Goal: Task Accomplishment & Management: Manage account settings

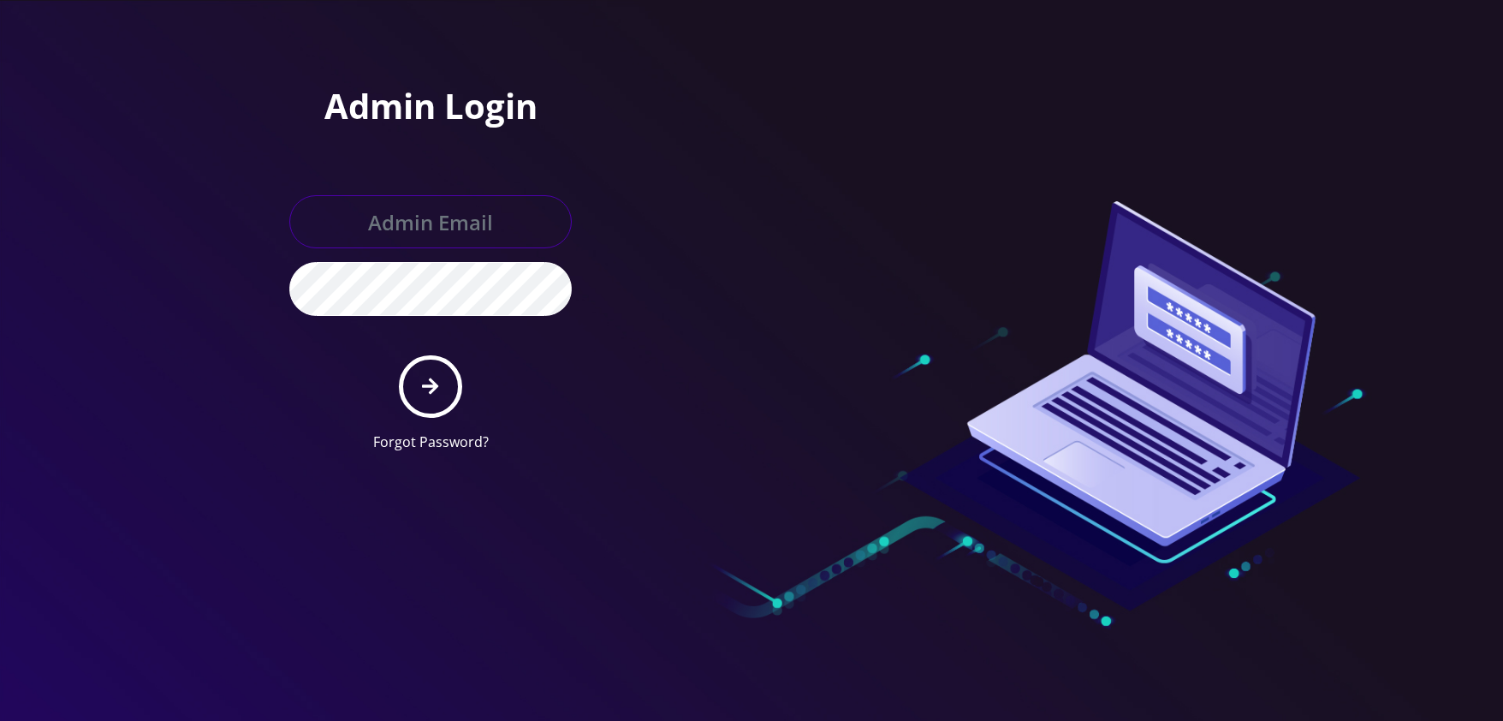
type input "jasper@britewireless.com"
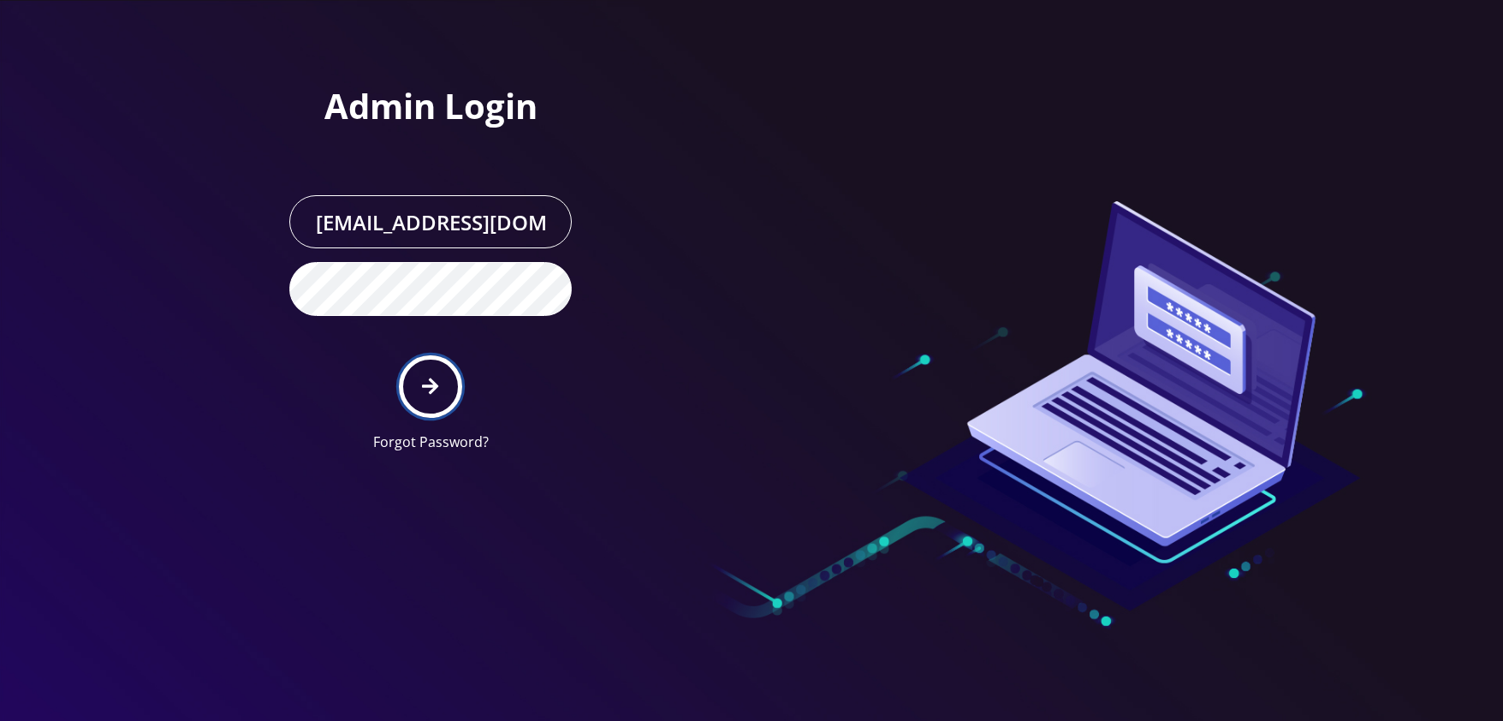
click at [445, 385] on button "submit" at bounding box center [430, 386] width 62 height 62
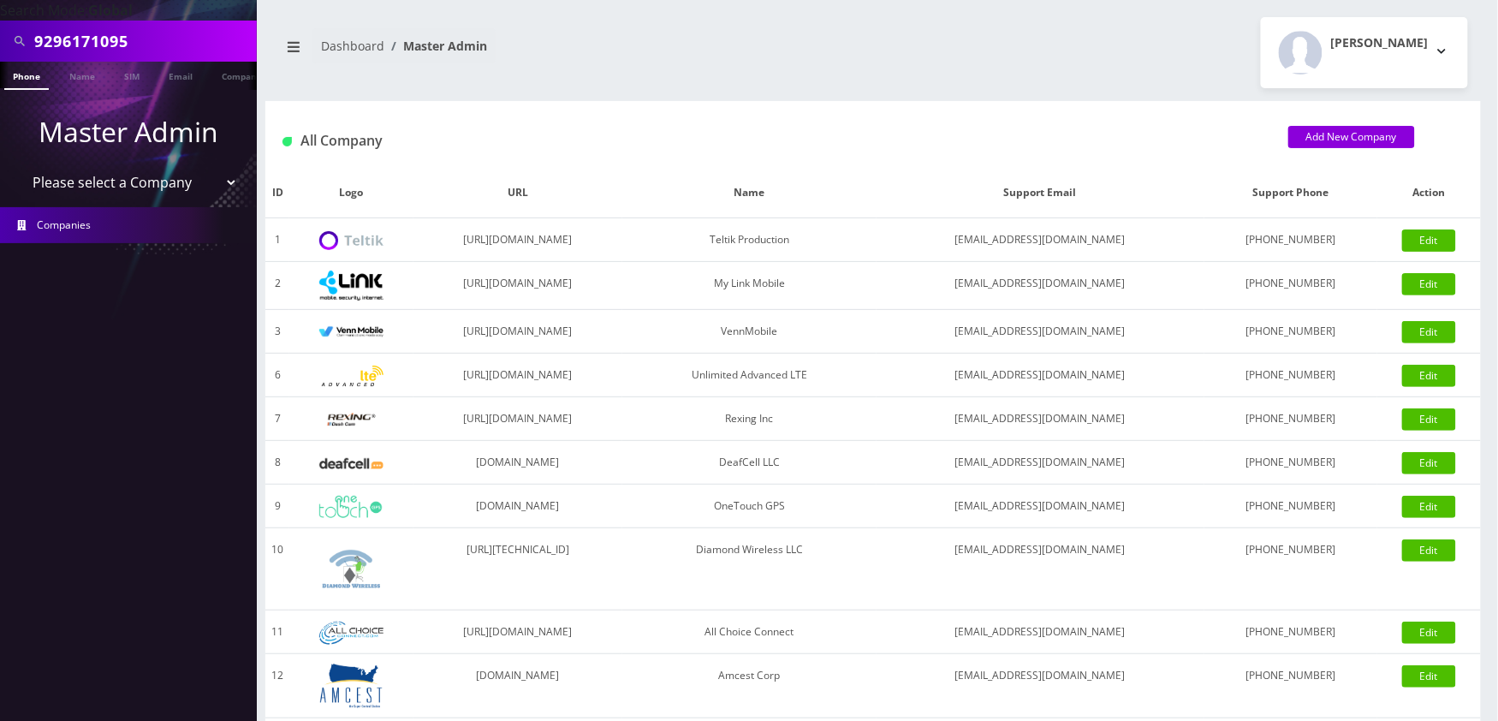
click at [158, 40] on input "9296171095" at bounding box center [143, 41] width 218 height 33
paste input "8453522722"
type input "8453522722"
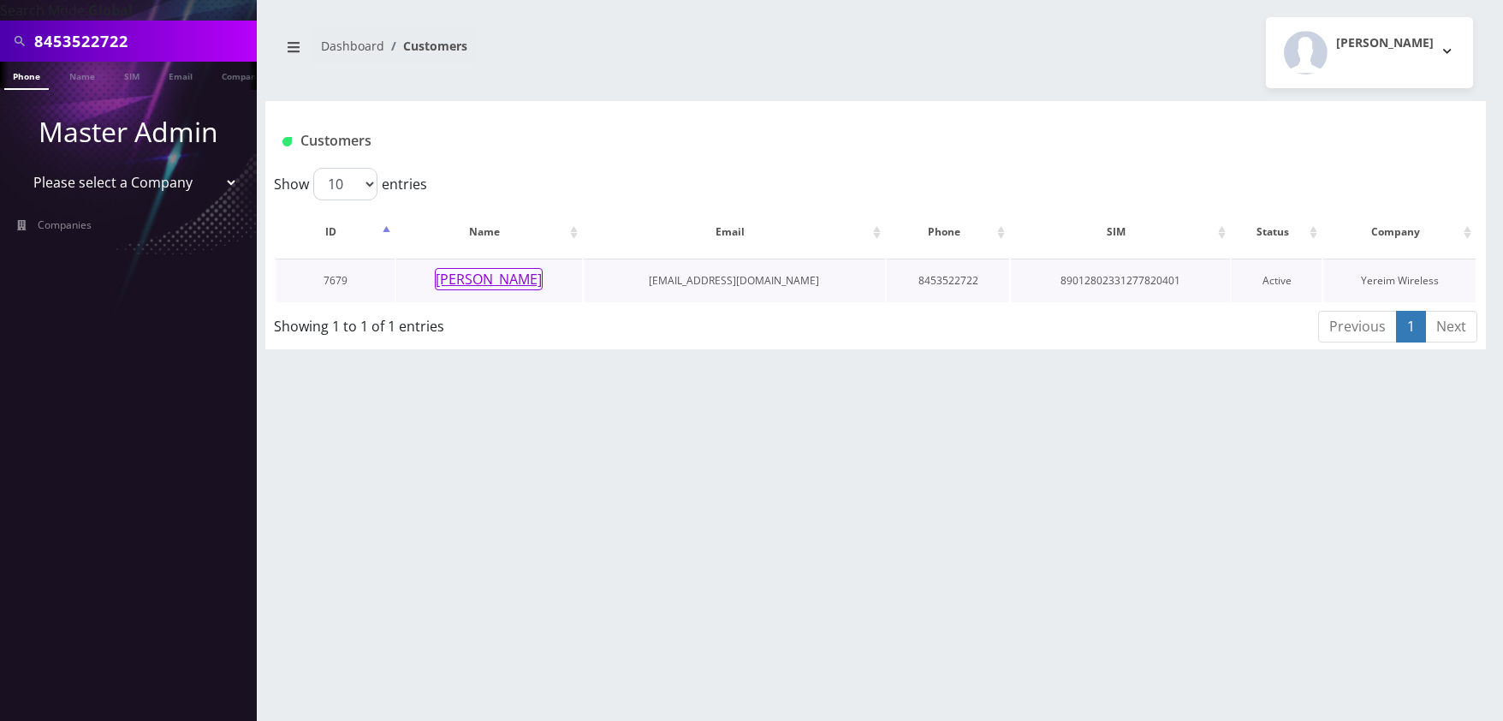
click at [503, 286] on button "Brucha Lorincz" at bounding box center [489, 279] width 108 height 22
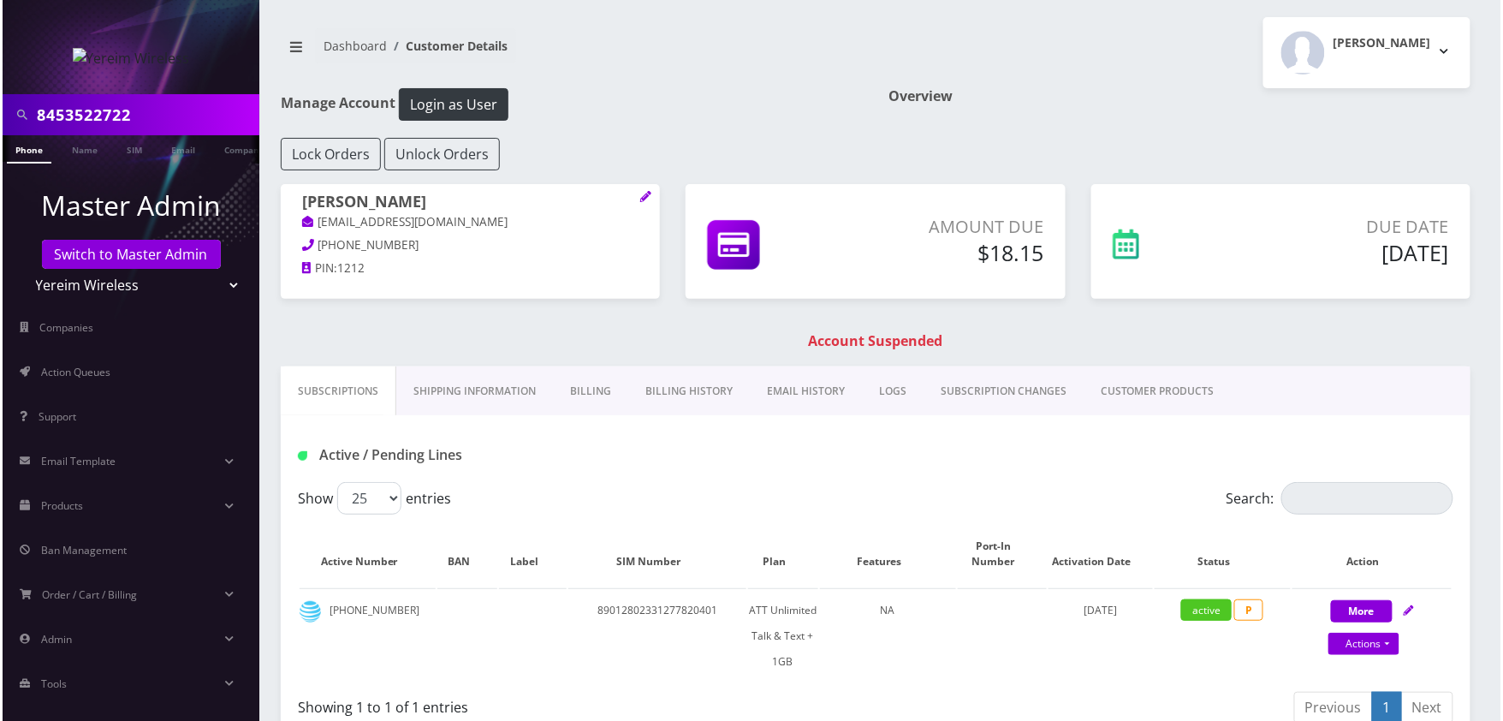
scroll to position [171, 0]
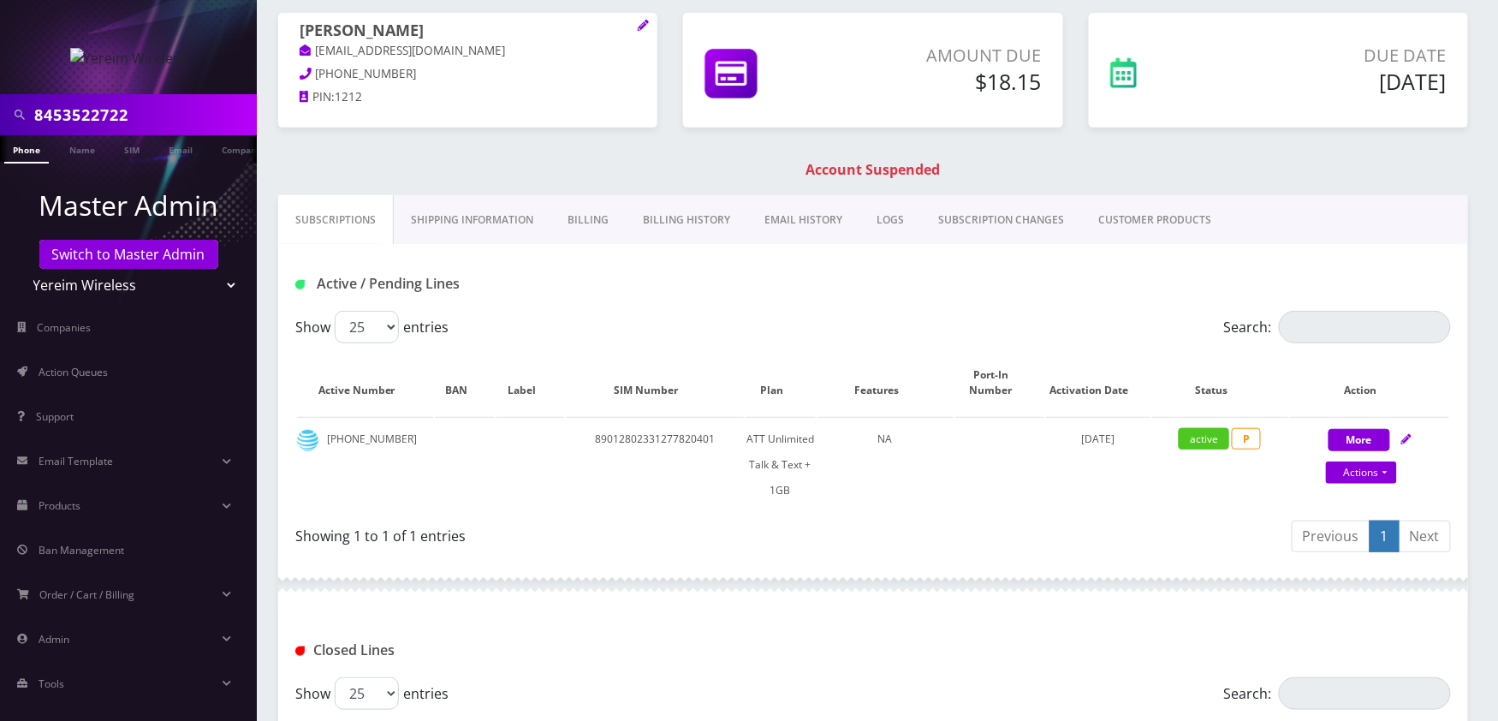
drag, startPoint x: 678, startPoint y: 228, endPoint x: 673, endPoint y: 351, distance: 122.5
click at [678, 228] on link "Billing History" at bounding box center [687, 220] width 122 height 50
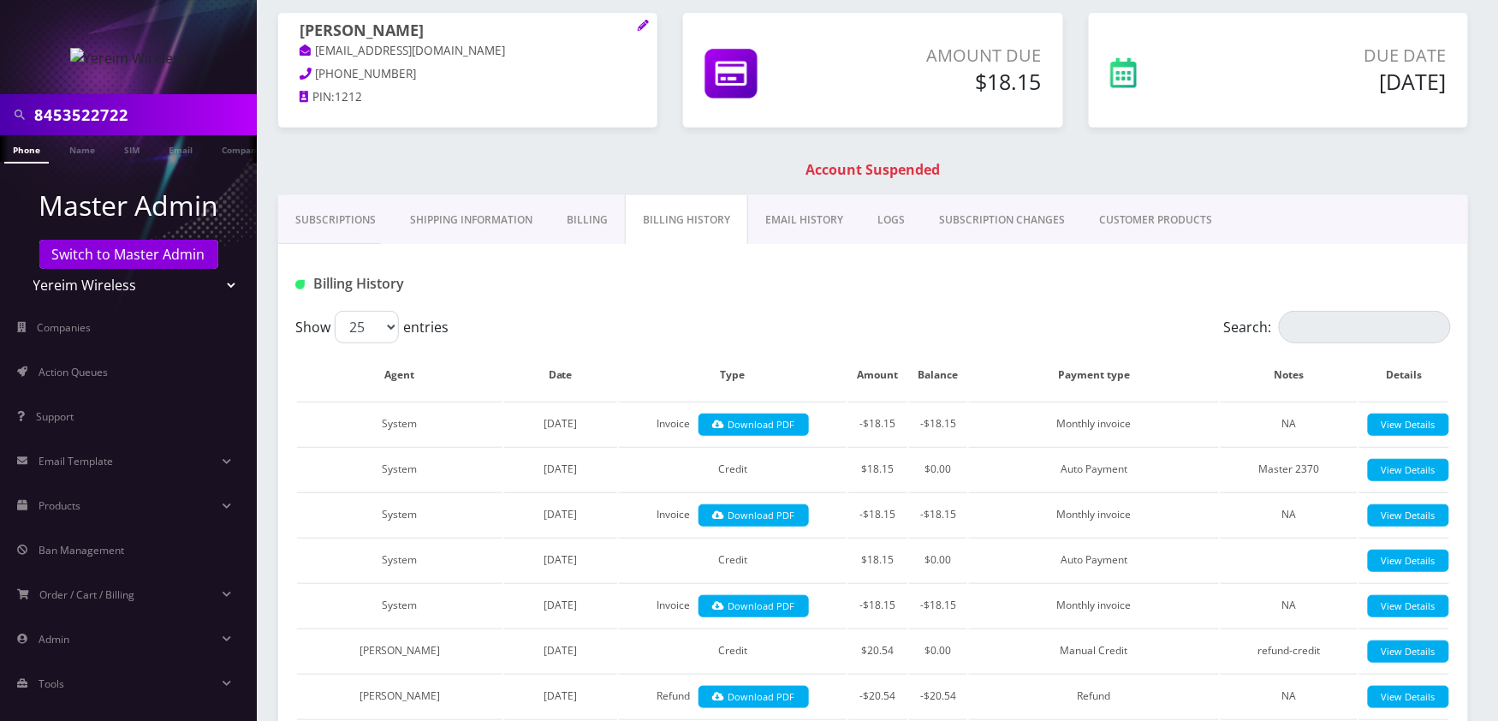
click at [596, 228] on link "Billing" at bounding box center [586, 220] width 75 height 50
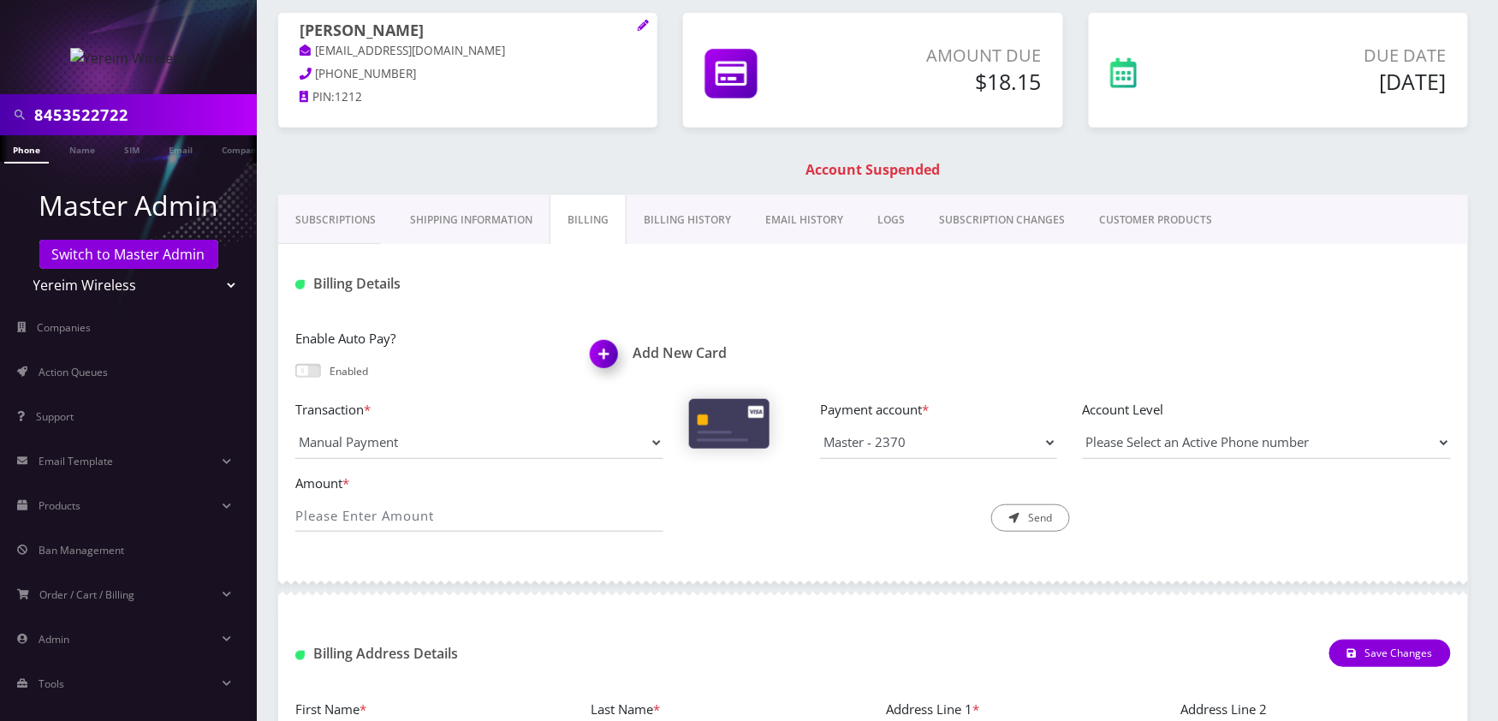
click at [740, 266] on div "Billing Details" at bounding box center [872, 277] width 1189 height 67
drag, startPoint x: 616, startPoint y: 353, endPoint x: 641, endPoint y: 351, distance: 24.9
click at [614, 353] on img at bounding box center [607, 360] width 50 height 50
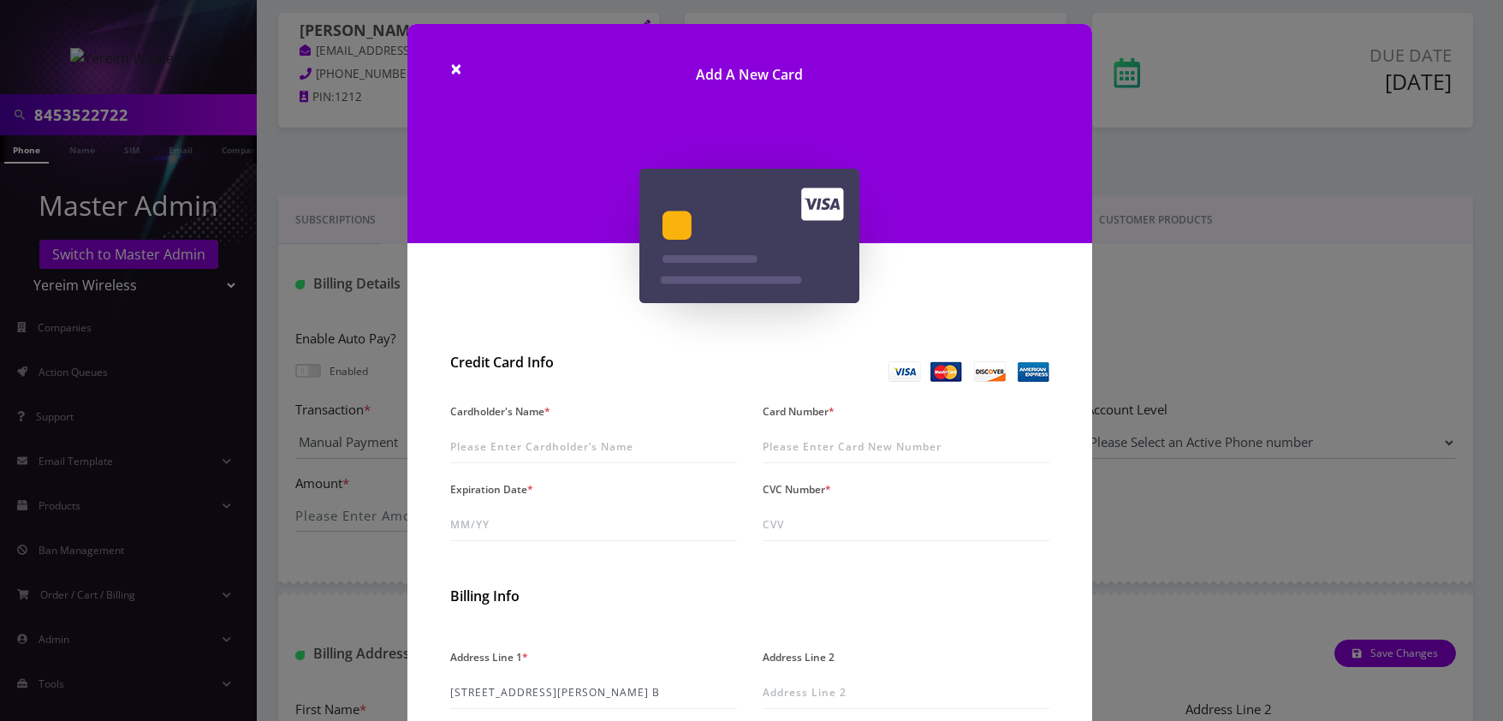
click at [370, 167] on div "× Add A New Card Credit Card Info Cardholder's Name * Card Number * Expiration …" at bounding box center [751, 360] width 1503 height 721
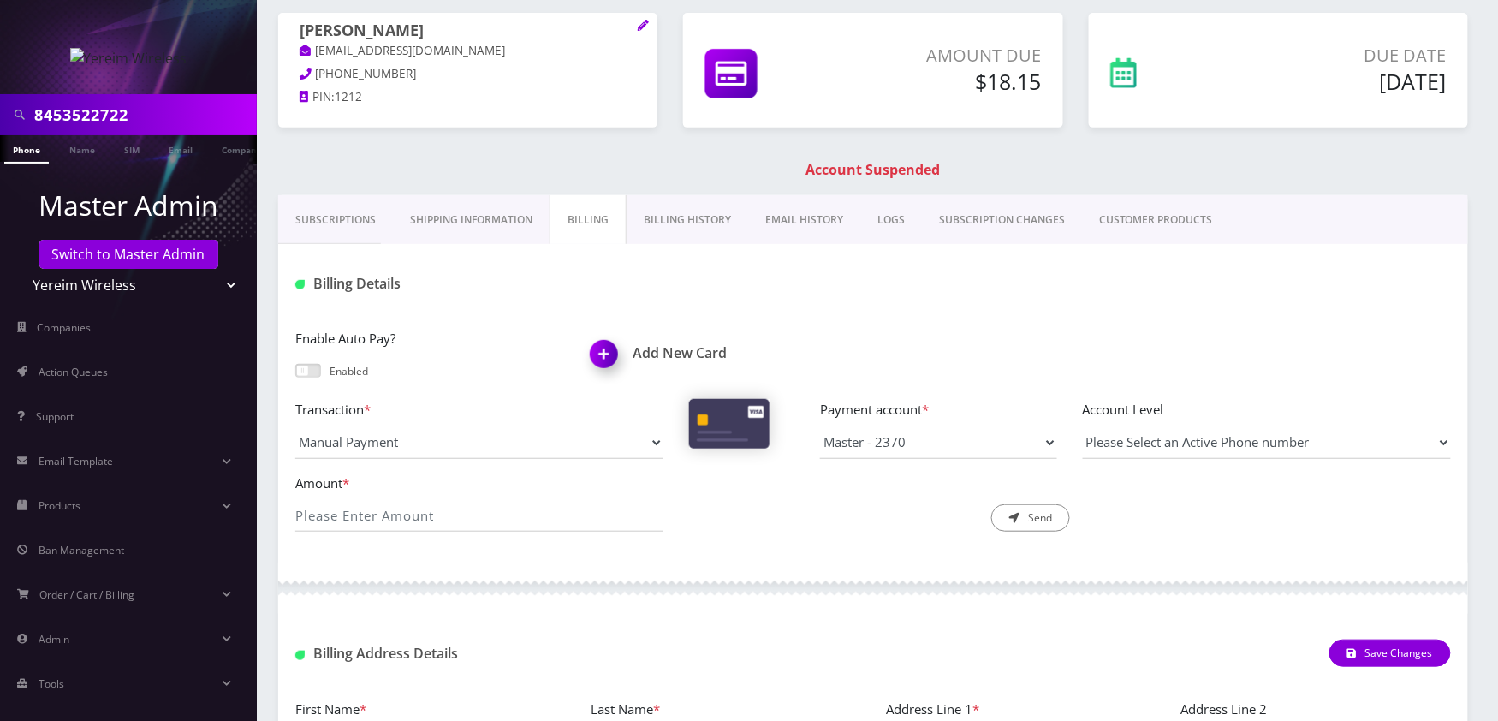
scroll to position [679, 0]
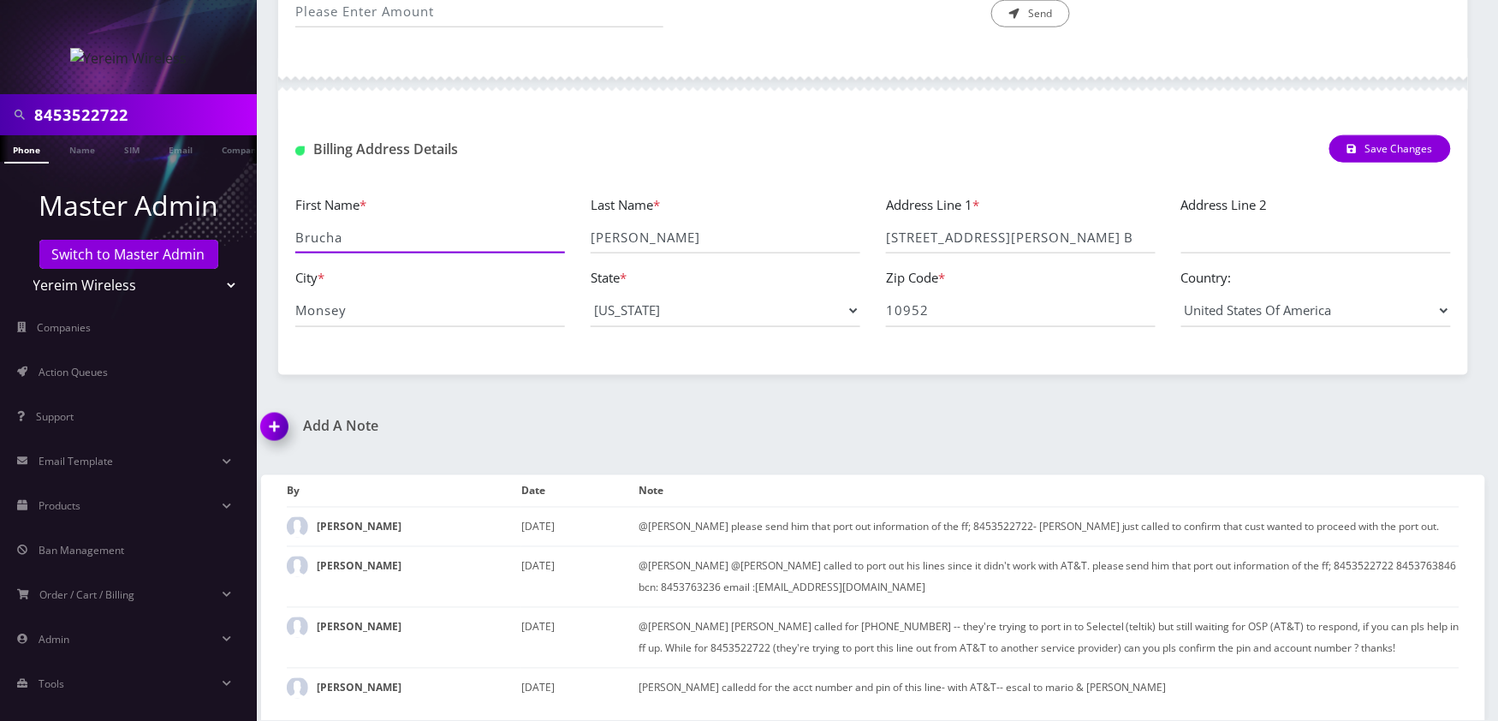
click at [431, 240] on input "Brucha" at bounding box center [430, 237] width 270 height 33
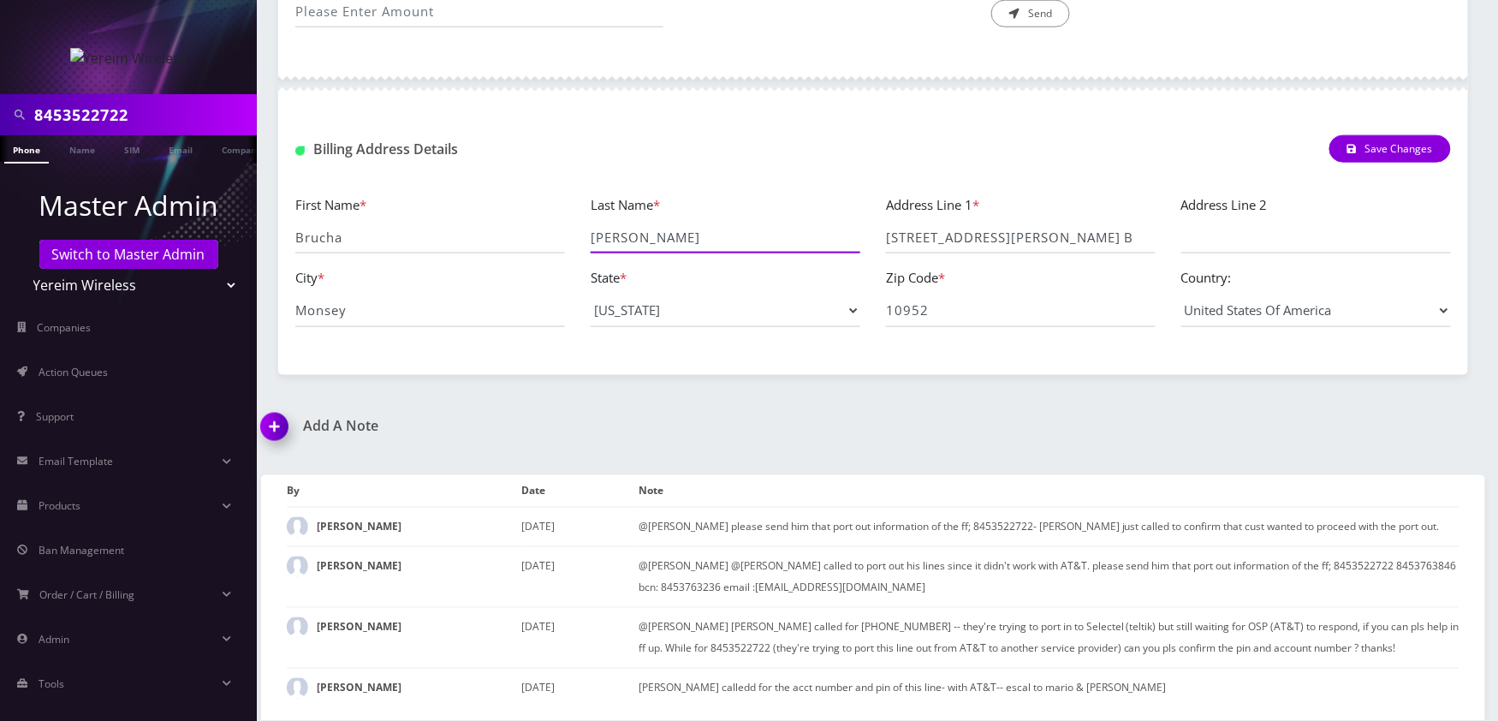
click at [685, 229] on input "[PERSON_NAME]" at bounding box center [725, 237] width 270 height 33
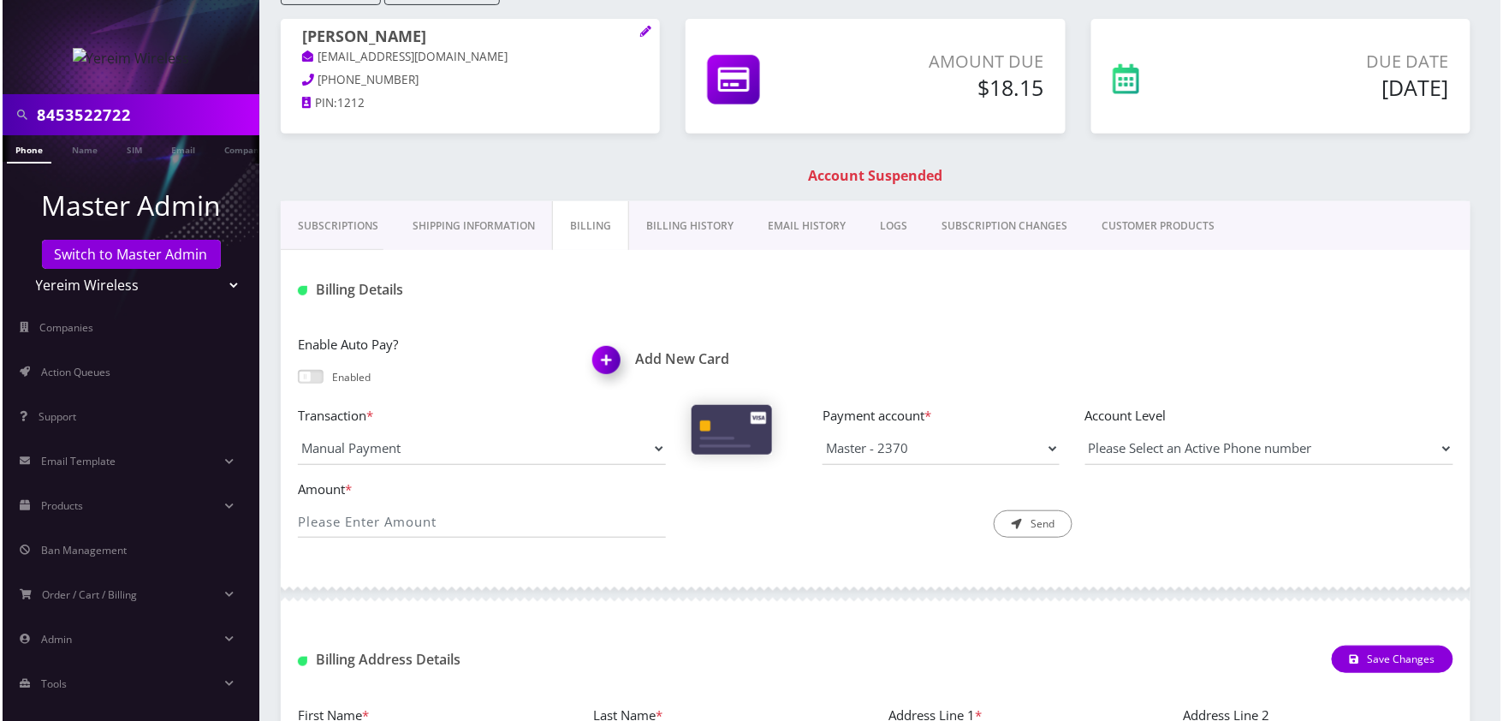
scroll to position [336, 0]
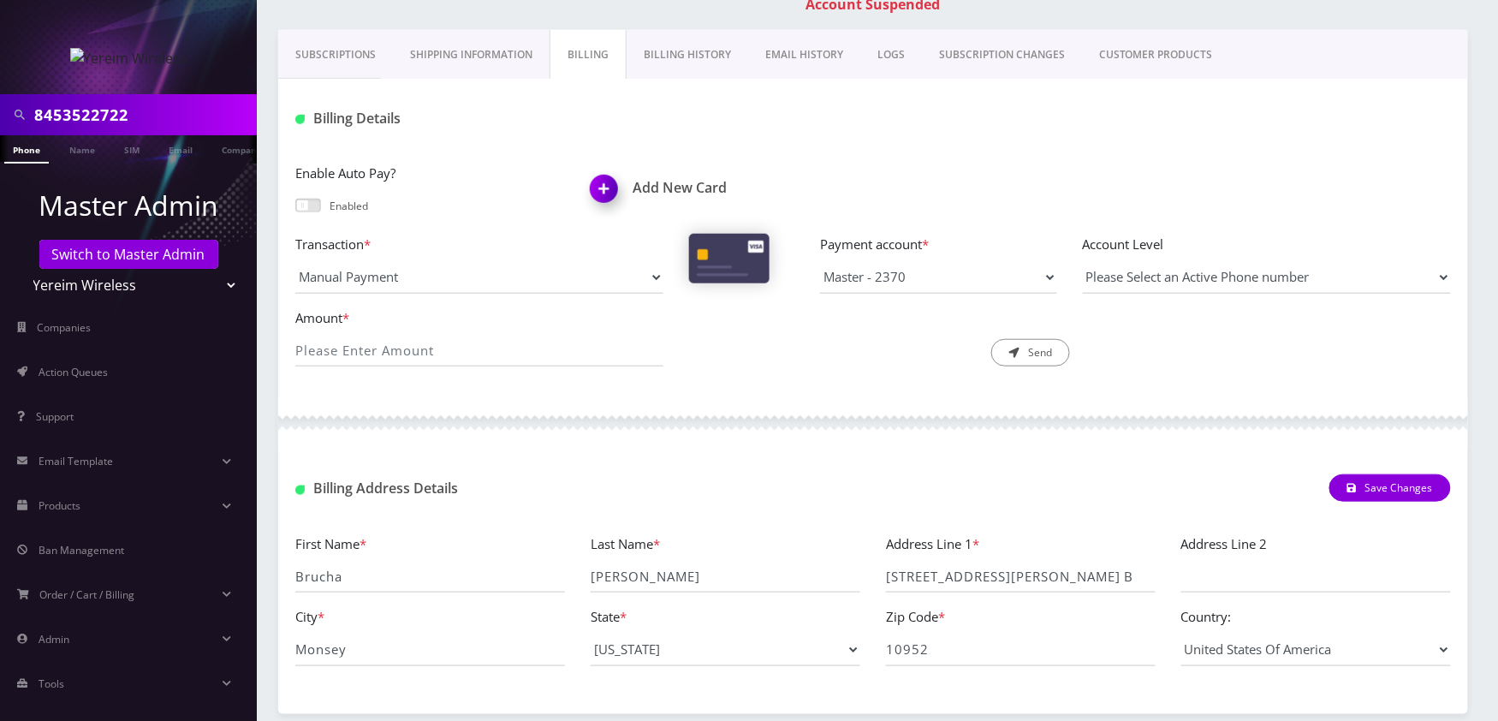
click at [613, 195] on img at bounding box center [607, 194] width 50 height 50
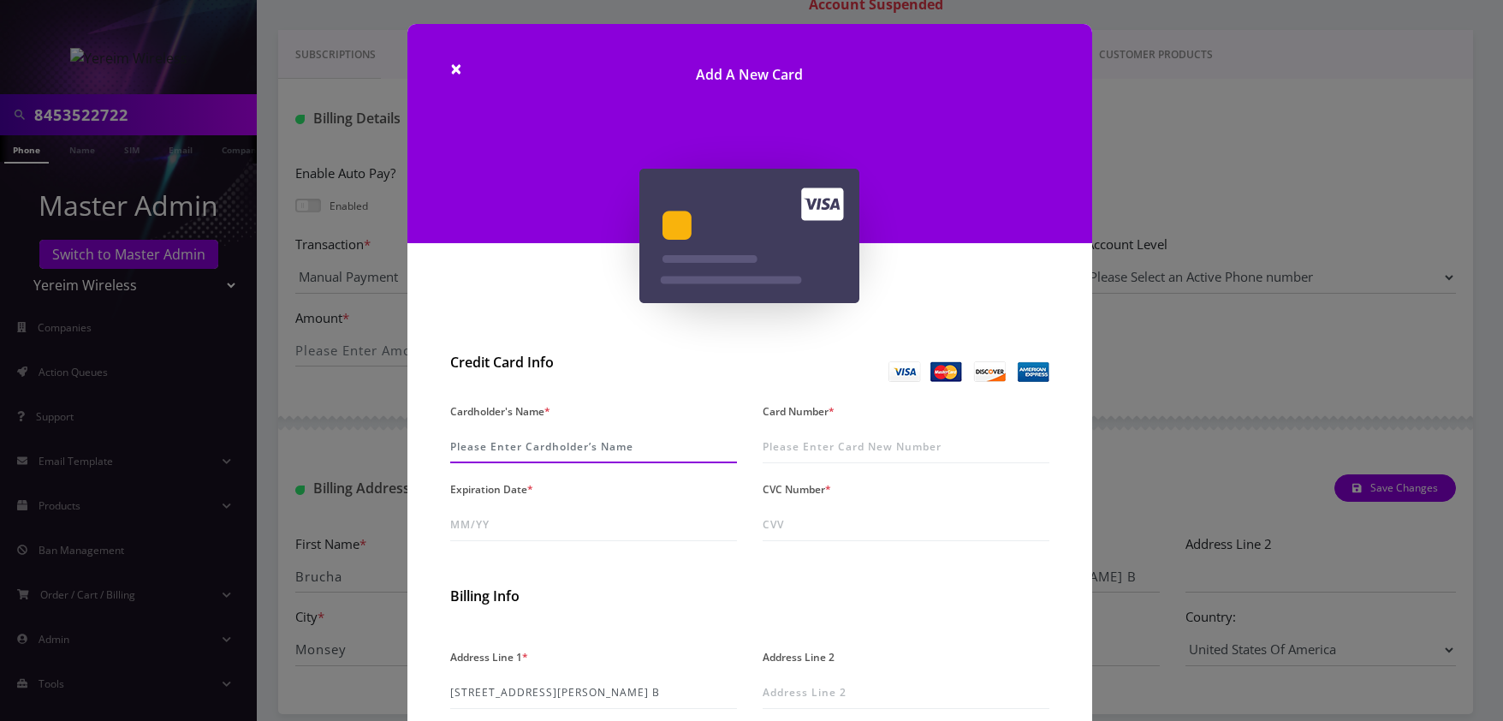
click at [566, 436] on input "Cardholder's Name *" at bounding box center [593, 446] width 287 height 33
paste input "[PERSON_NAME]"
type input "[PERSON_NAME]"
drag, startPoint x: 1027, startPoint y: 264, endPoint x: 950, endPoint y: 392, distance: 149.7
click at [1027, 265] on div "Add A New Card" at bounding box center [749, 185] width 710 height 322
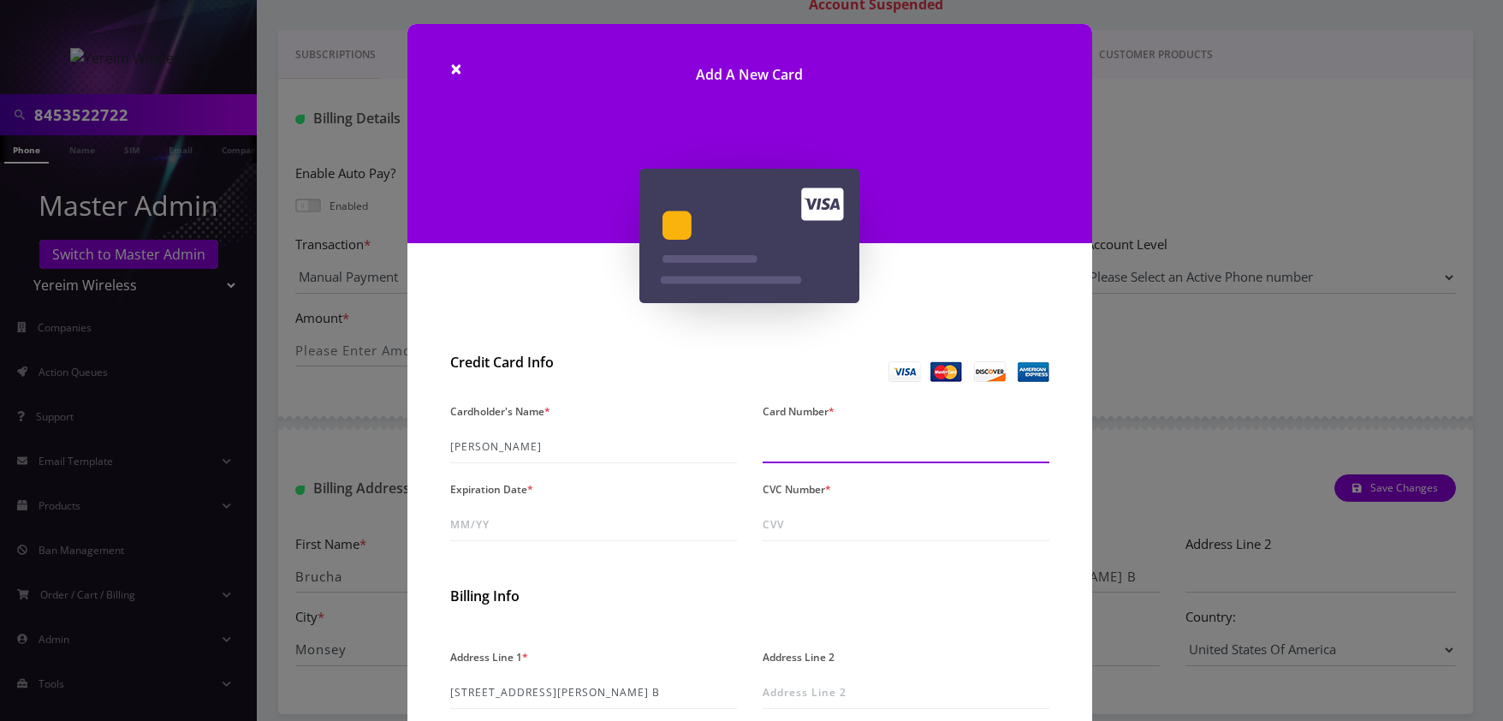
drag, startPoint x: 901, startPoint y: 436, endPoint x: 887, endPoint y: 459, distance: 26.6
click at [901, 436] on input "Card Number *" at bounding box center [905, 446] width 287 height 33
paste input "3798 3945 2412 004"
type input "3798 3945 2412 004"
click at [463, 519] on input "Expiration Date *" at bounding box center [593, 524] width 287 height 33
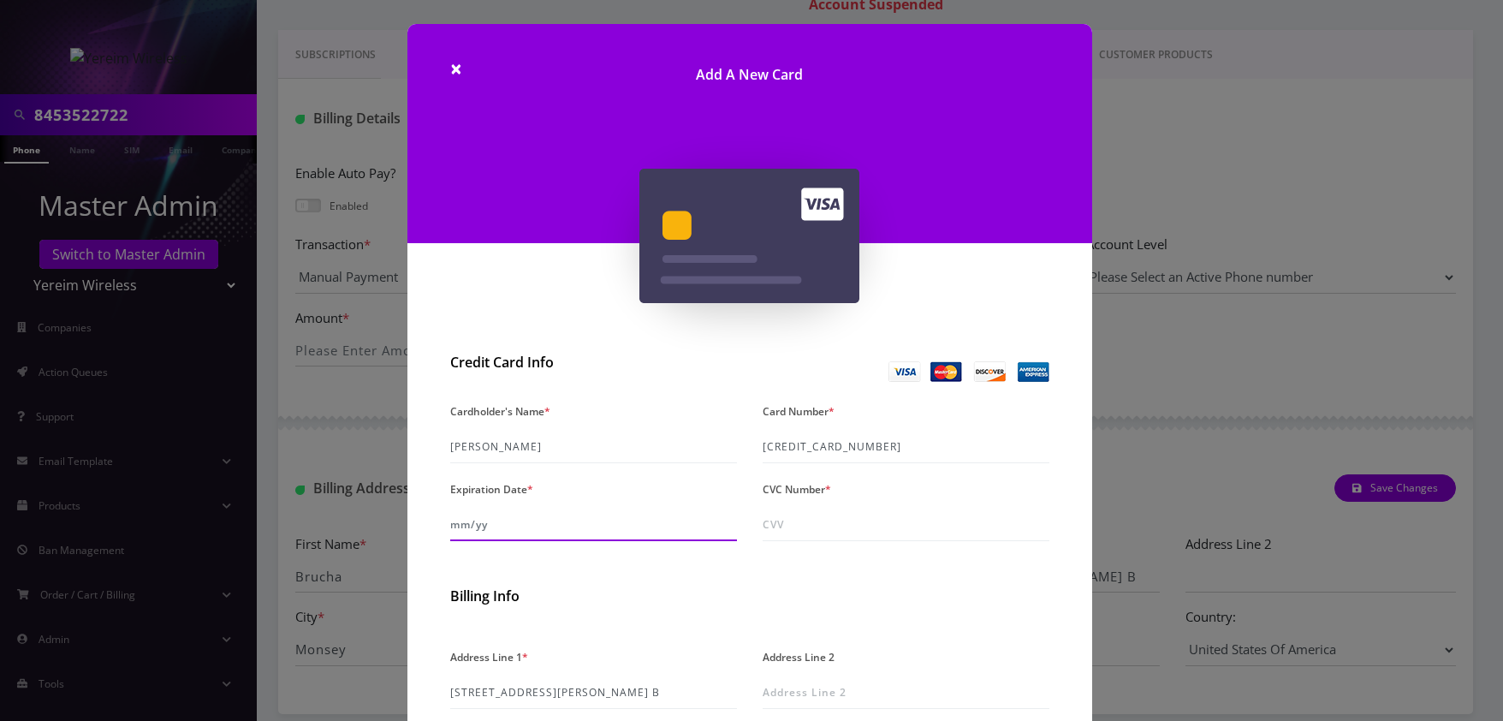
paste input "08/27"
type input "08/27"
drag, startPoint x: 1041, startPoint y: 279, endPoint x: 883, endPoint y: 451, distance: 233.8
click at [1041, 280] on div "Add A New Card" at bounding box center [749, 185] width 710 height 322
drag, startPoint x: 819, startPoint y: 537, endPoint x: 845, endPoint y: 536, distance: 26.5
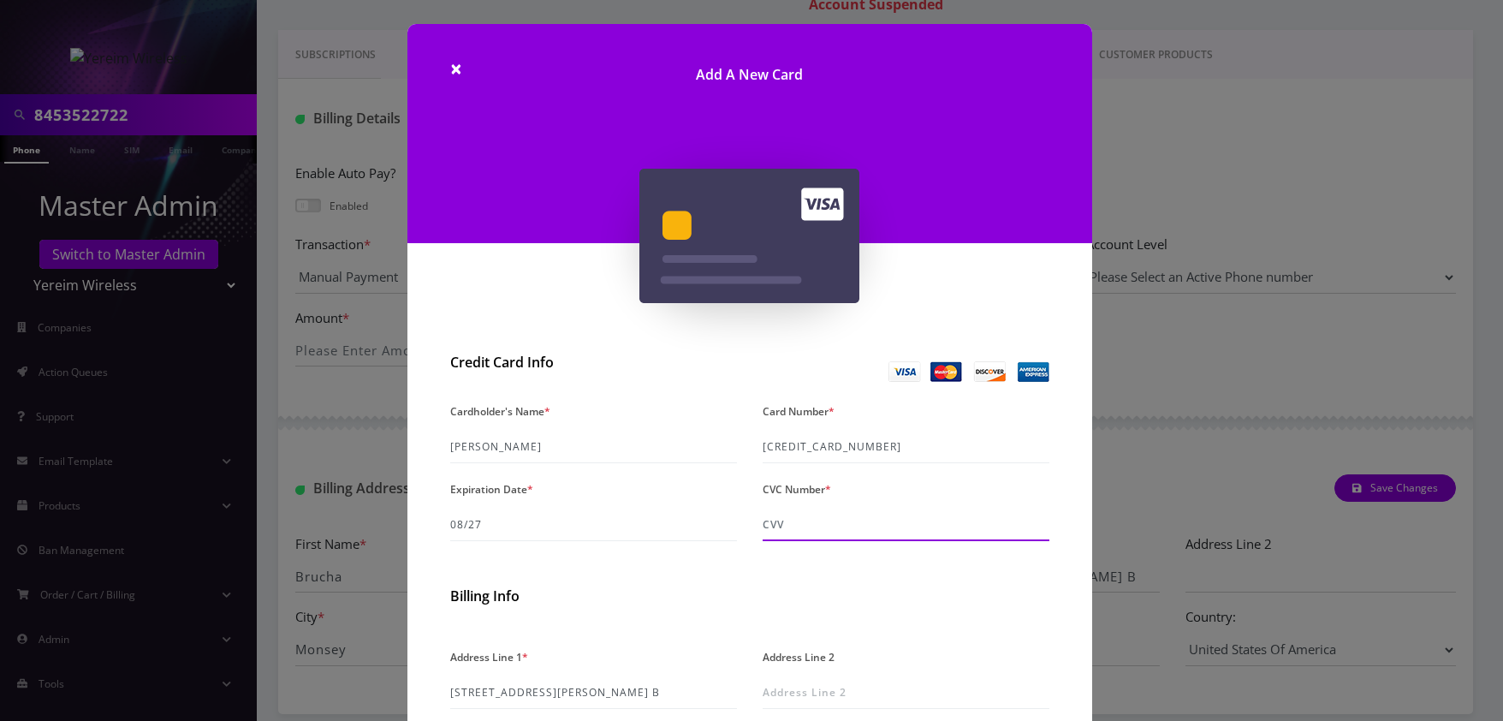
click at [818, 536] on input "CVC Number *" at bounding box center [905, 524] width 287 height 33
paste input "1519"
type input "1519"
click at [908, 605] on div "Billing Info" at bounding box center [749, 599] width 625 height 23
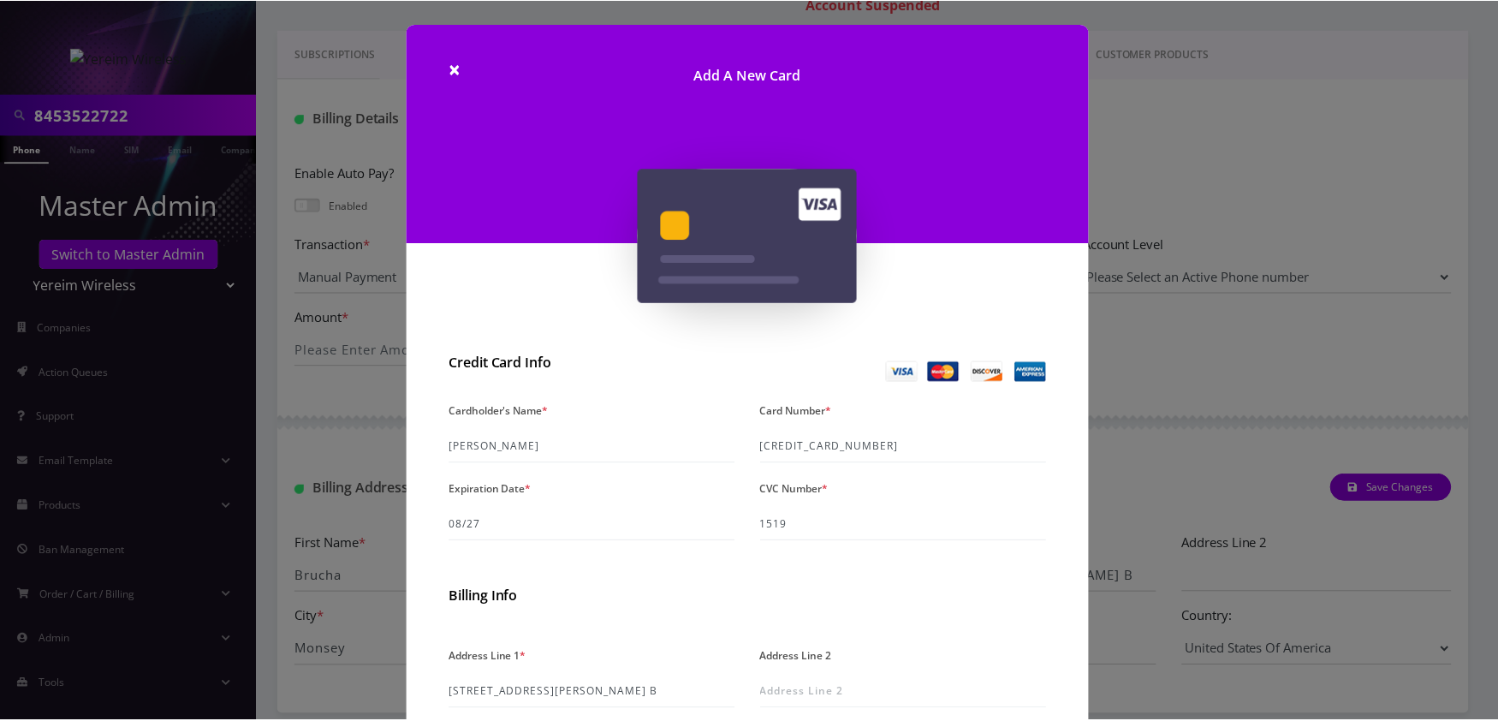
scroll to position [301, 0]
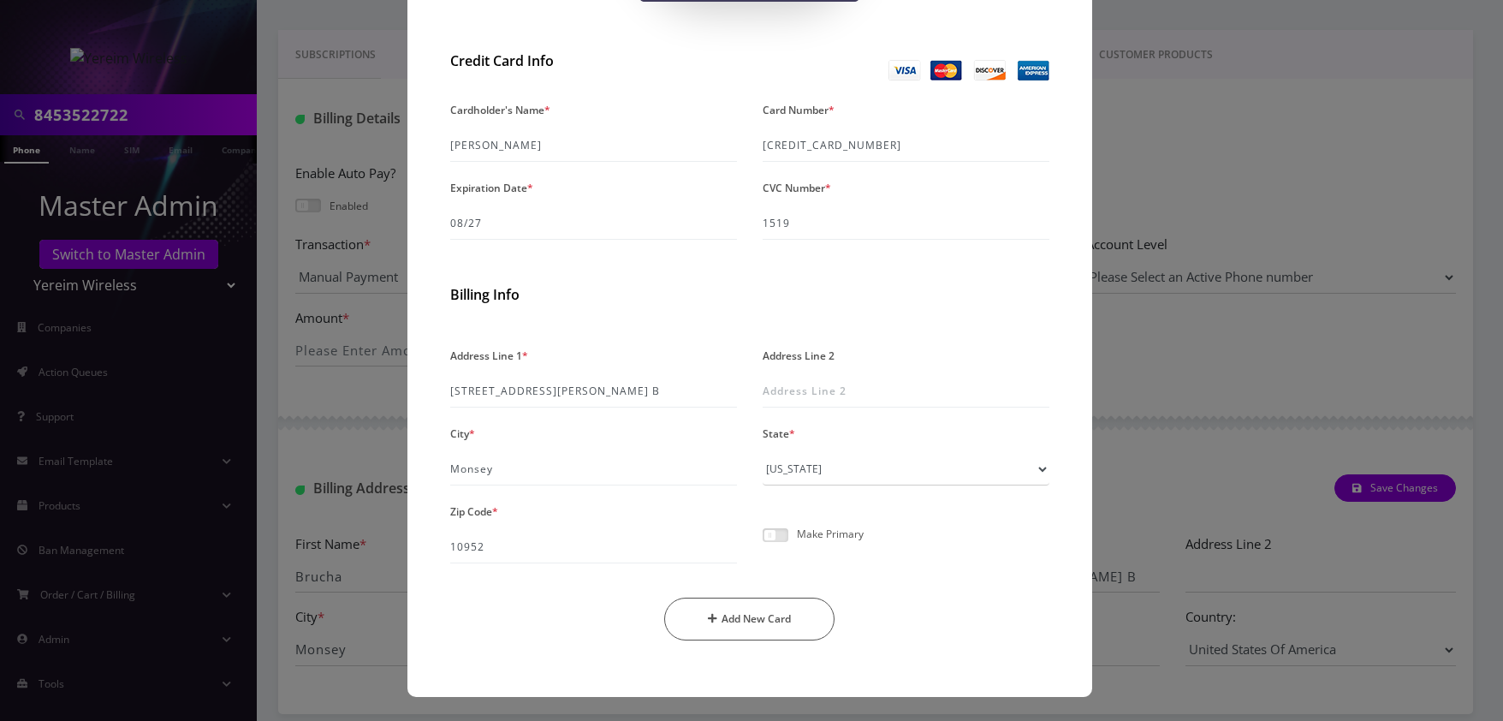
click at [781, 536] on span at bounding box center [775, 535] width 26 height 14
click at [762, 544] on input "checkbox" at bounding box center [762, 544] width 0 height 0
click at [795, 629] on button "Add New Card" at bounding box center [749, 618] width 170 height 43
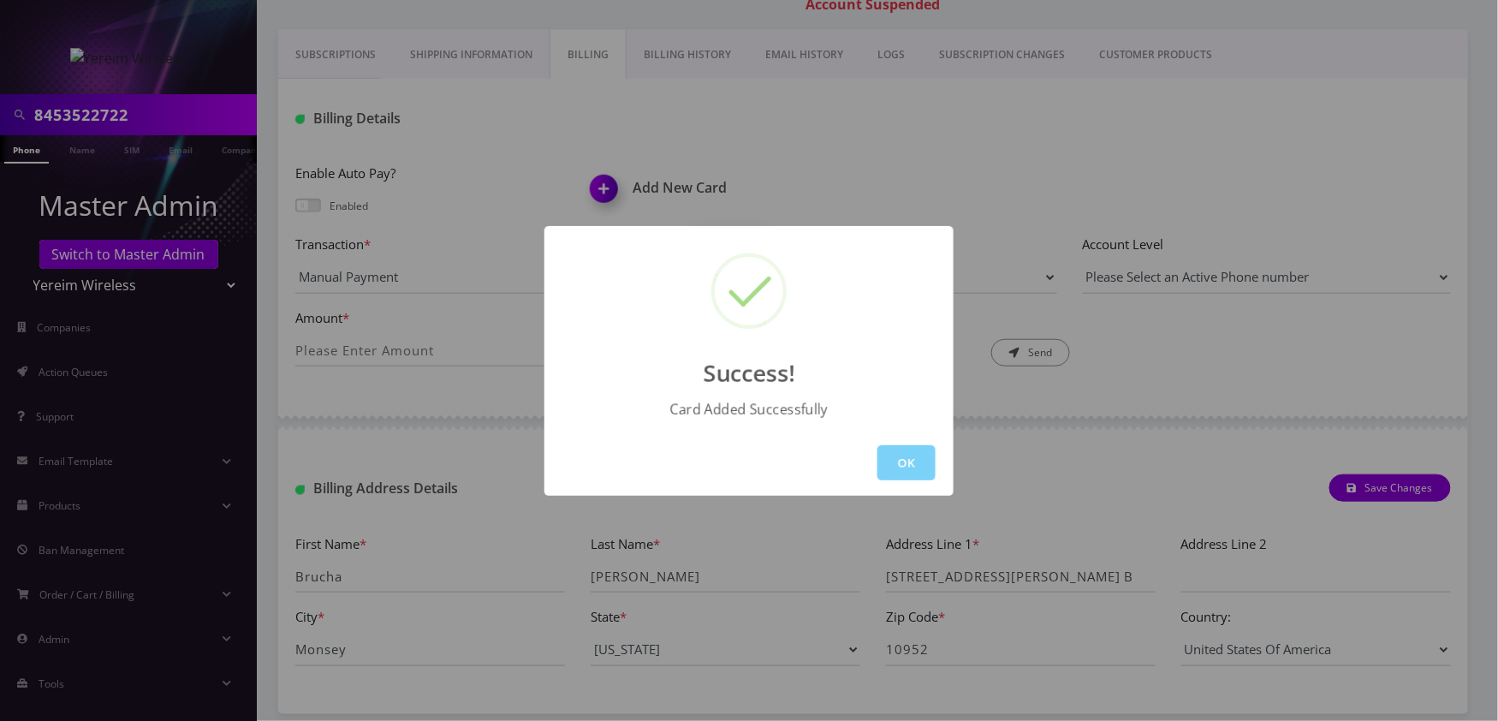
click at [918, 457] on button "OK" at bounding box center [906, 462] width 58 height 35
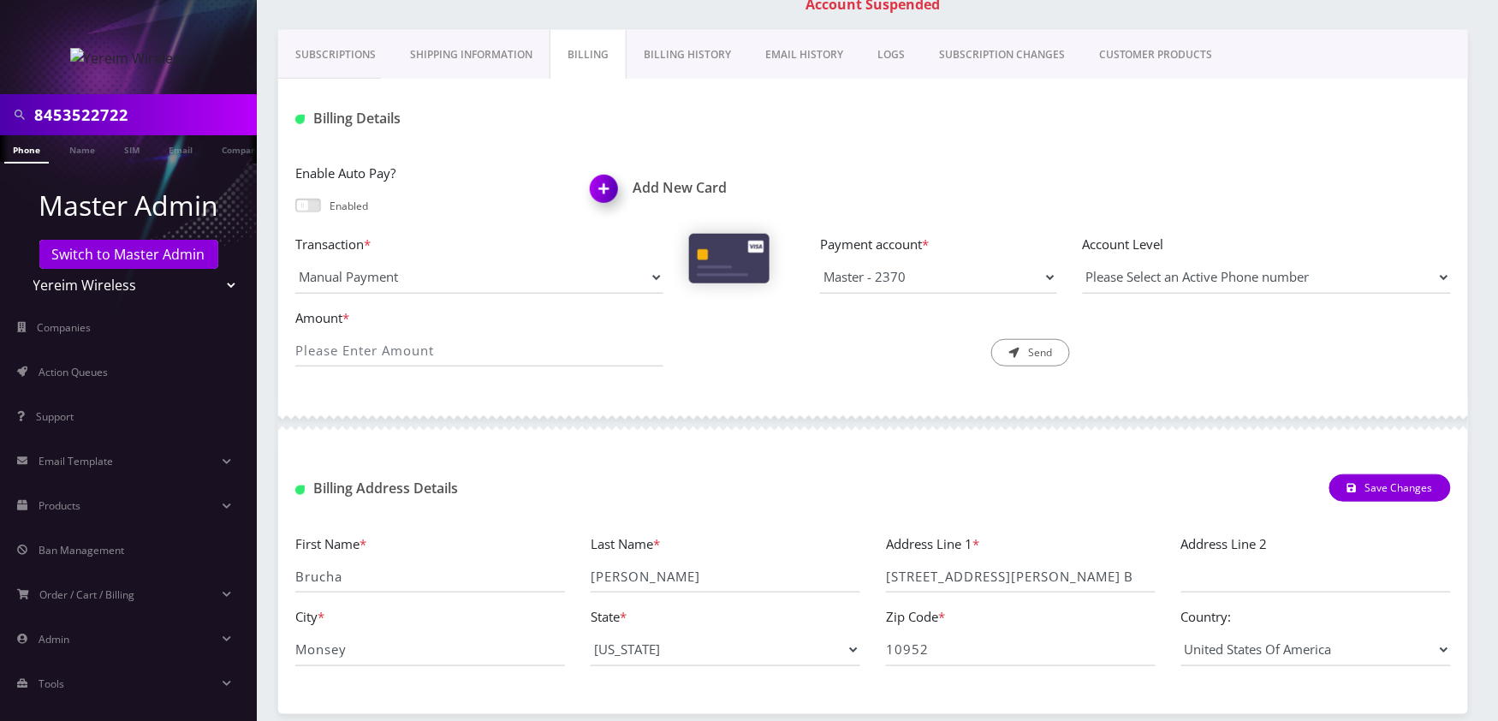
scroll to position [0, 0]
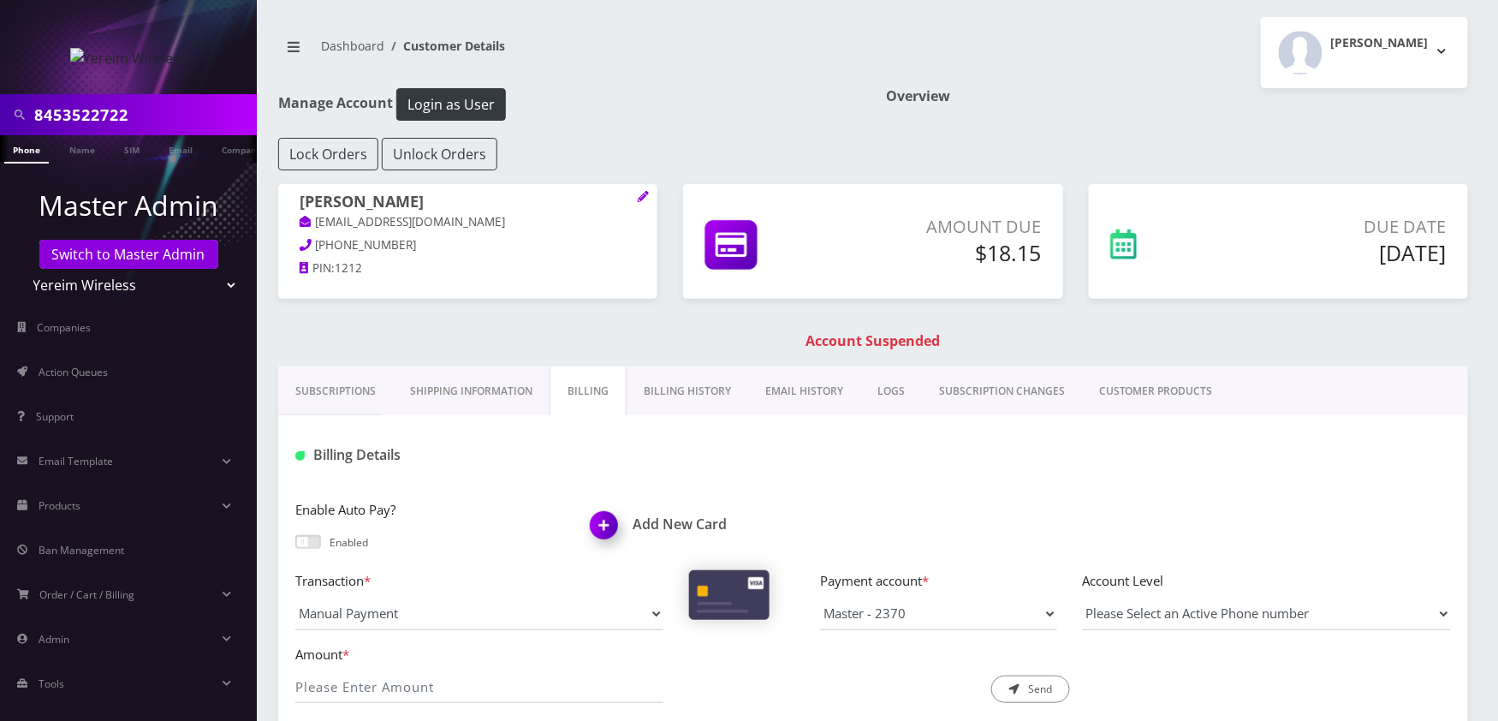
click at [33, 153] on link "Phone" at bounding box center [26, 149] width 44 height 28
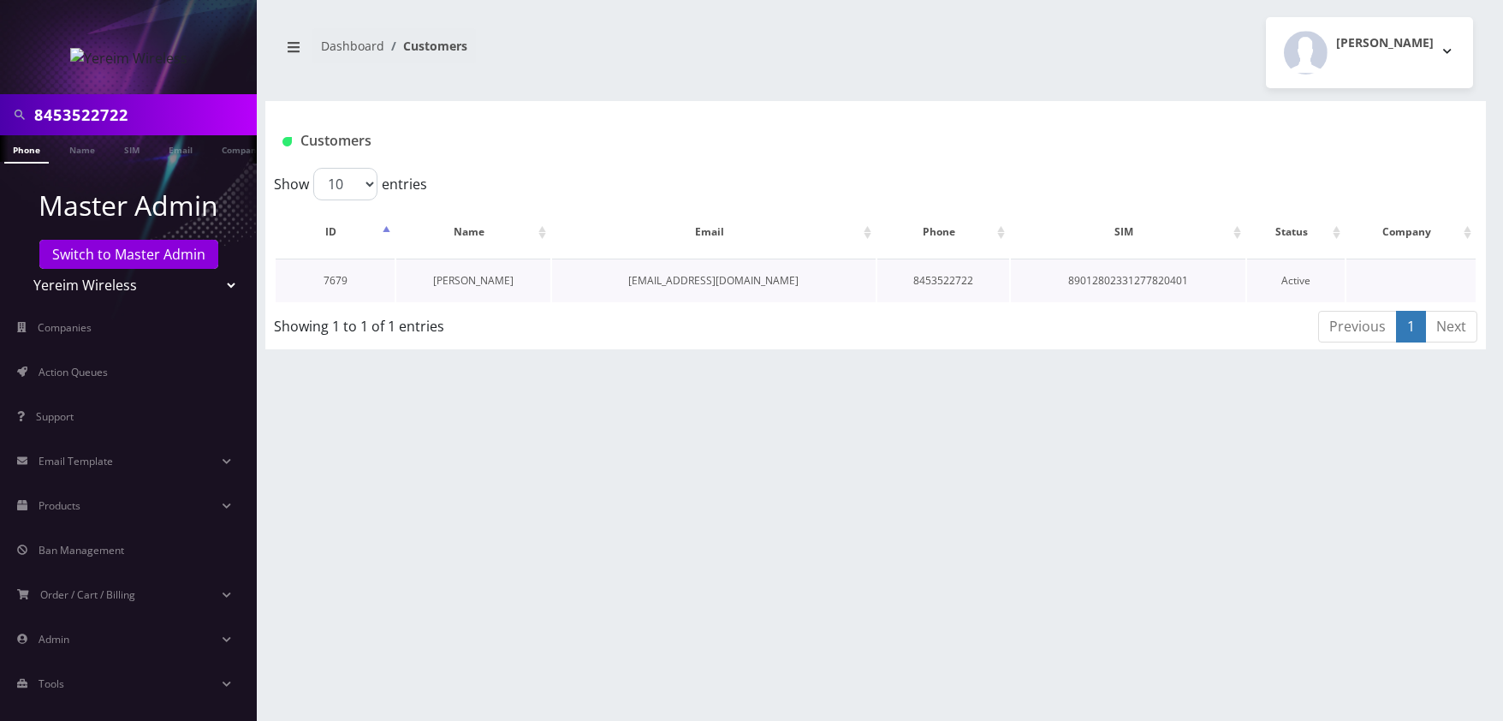
click at [473, 287] on link "[PERSON_NAME]" at bounding box center [473, 280] width 80 height 15
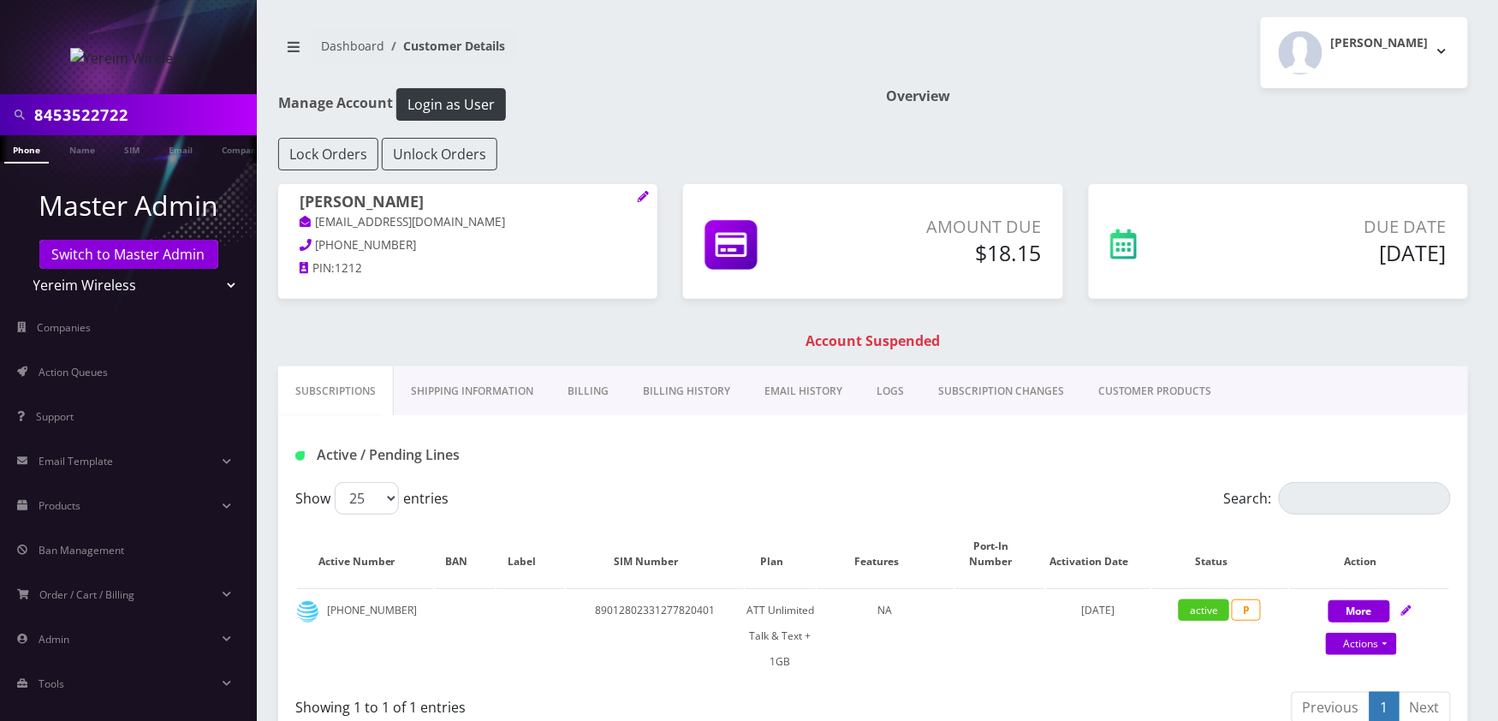
click at [590, 399] on link "Billing" at bounding box center [587, 391] width 75 height 50
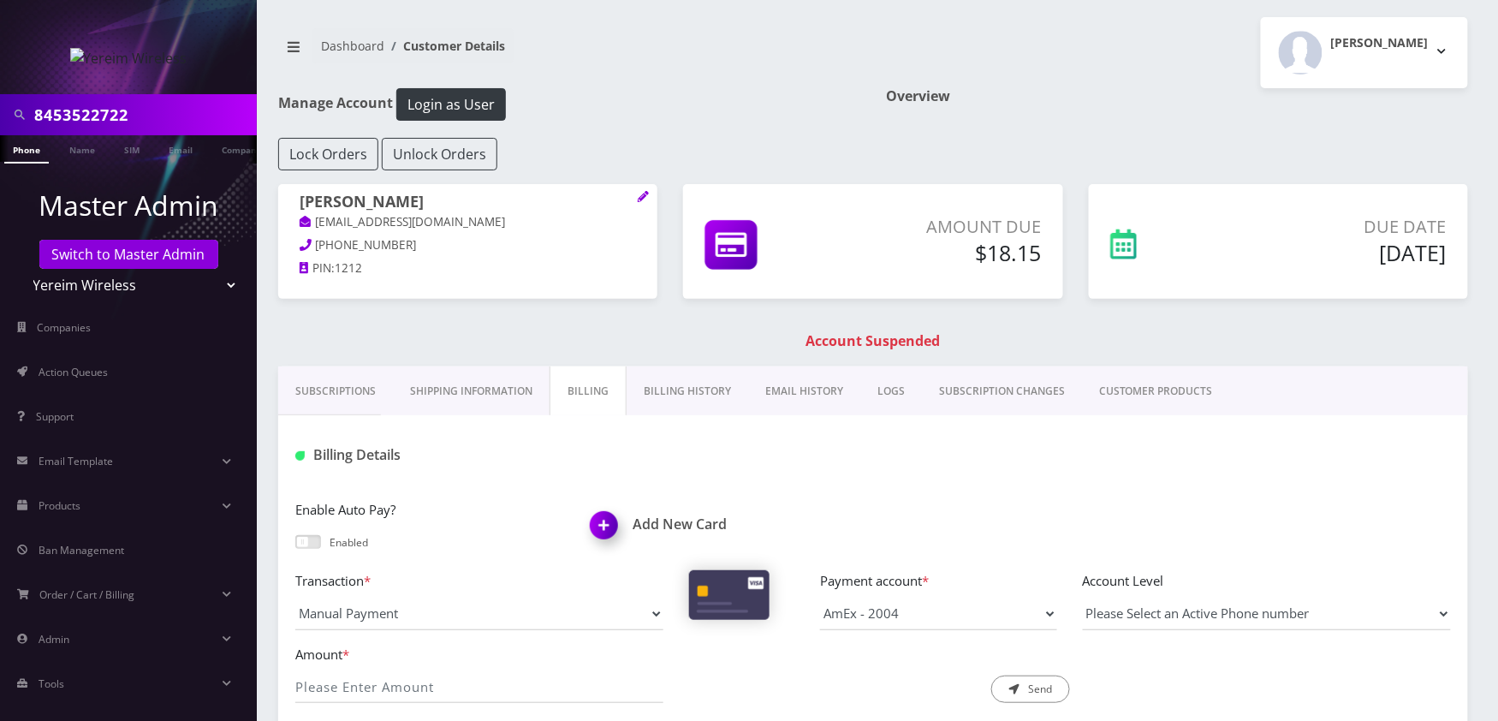
scroll to position [342, 0]
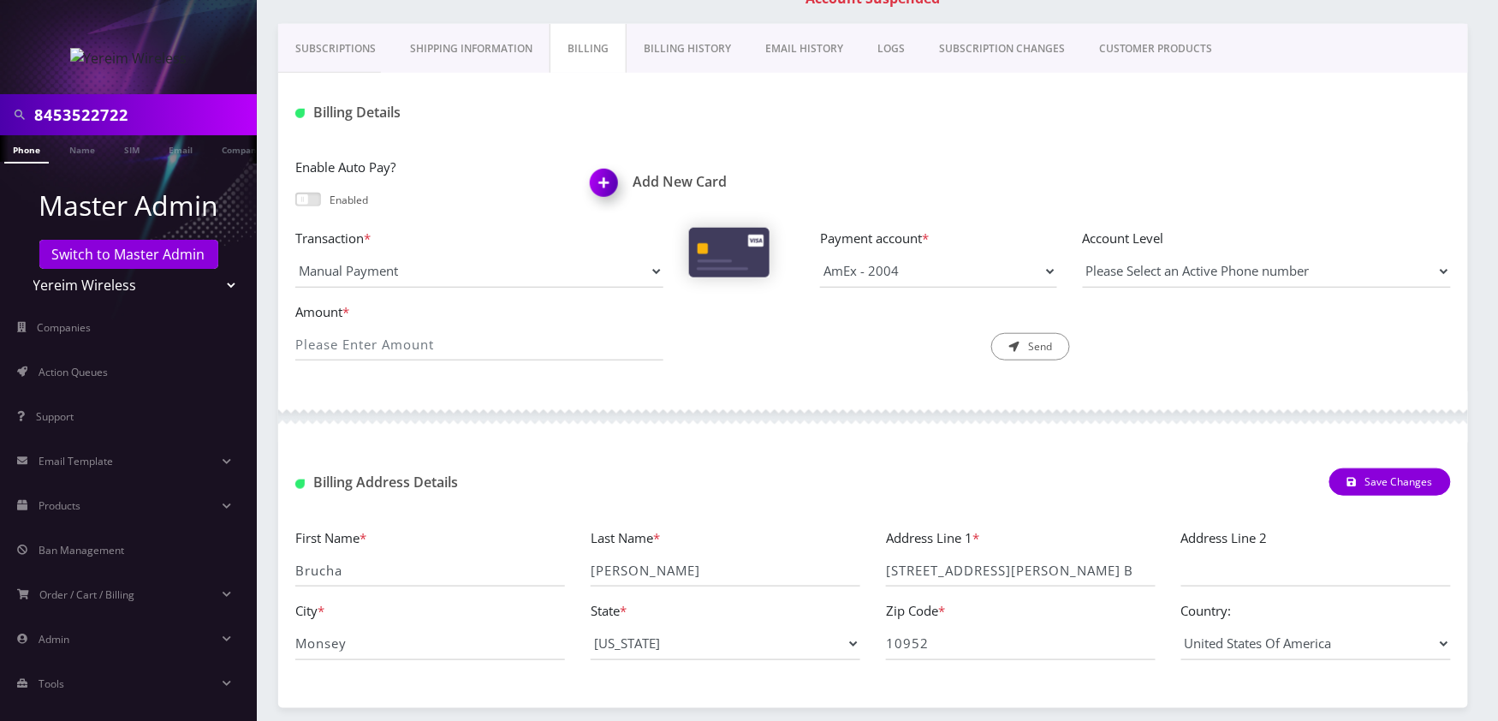
drag, startPoint x: 308, startPoint y: 195, endPoint x: 322, endPoint y: 200, distance: 14.6
click at [308, 195] on span at bounding box center [308, 200] width 26 height 14
click at [295, 207] on input "checkbox" at bounding box center [295, 207] width 0 height 0
click at [609, 338] on input "Amount *" at bounding box center [479, 344] width 368 height 33
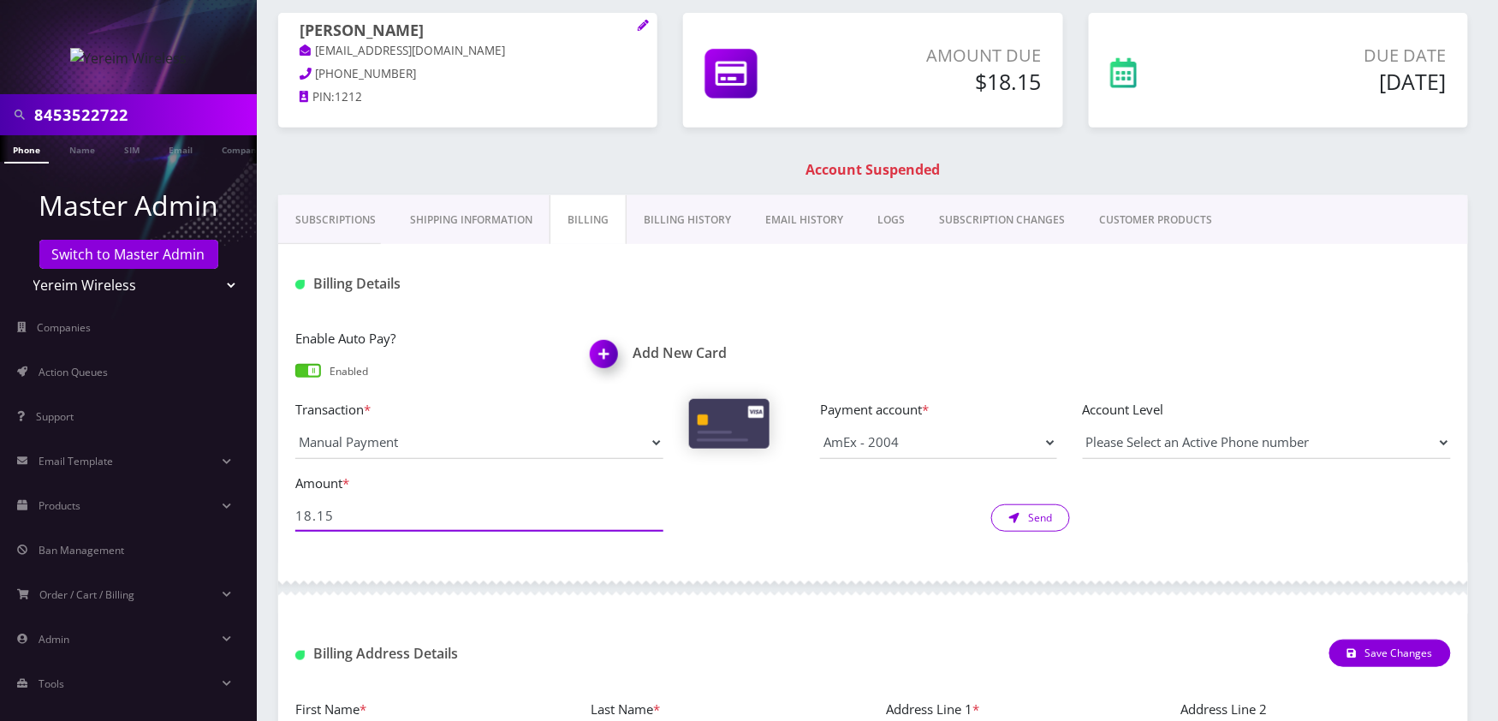
type input "18.15"
click at [1015, 522] on icon "submit" at bounding box center [1014, 518] width 10 height 10
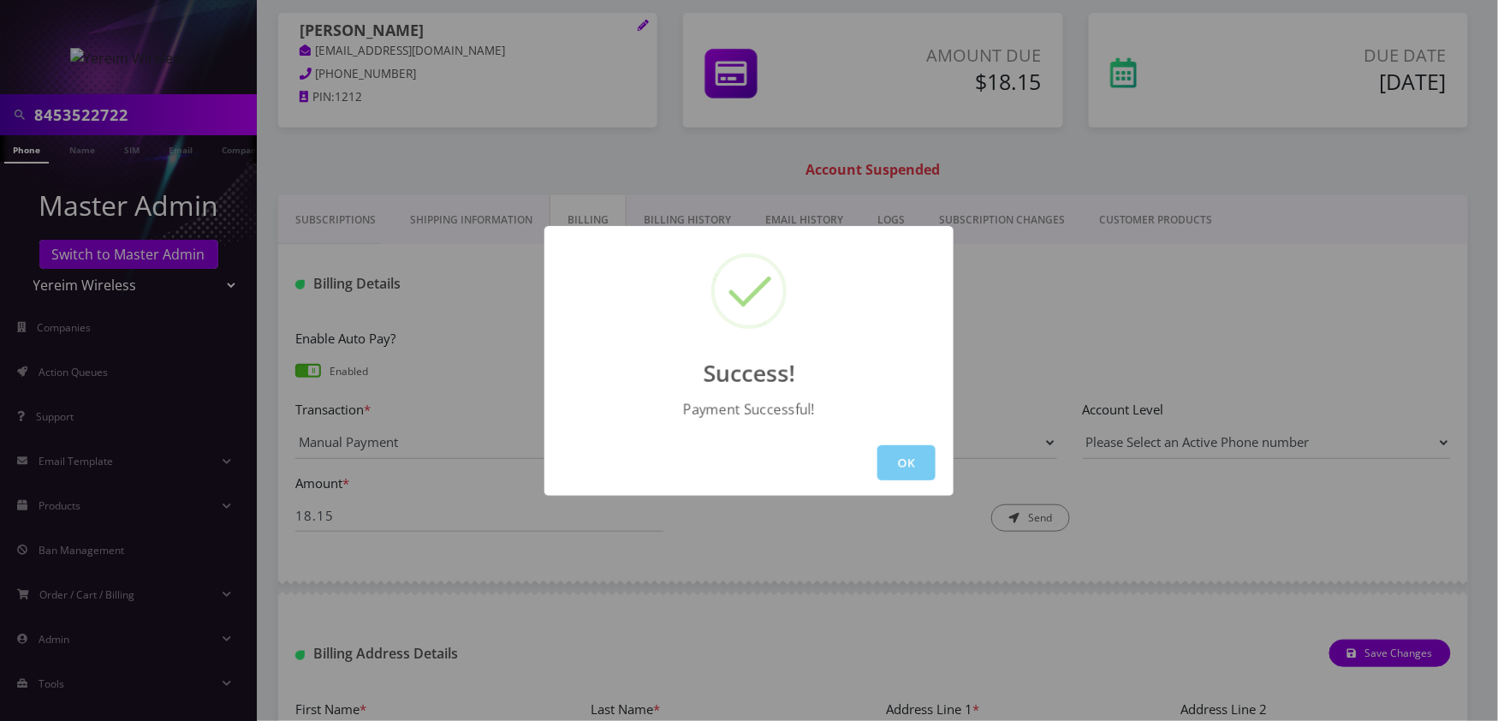
click at [885, 467] on button "OK" at bounding box center [906, 462] width 58 height 35
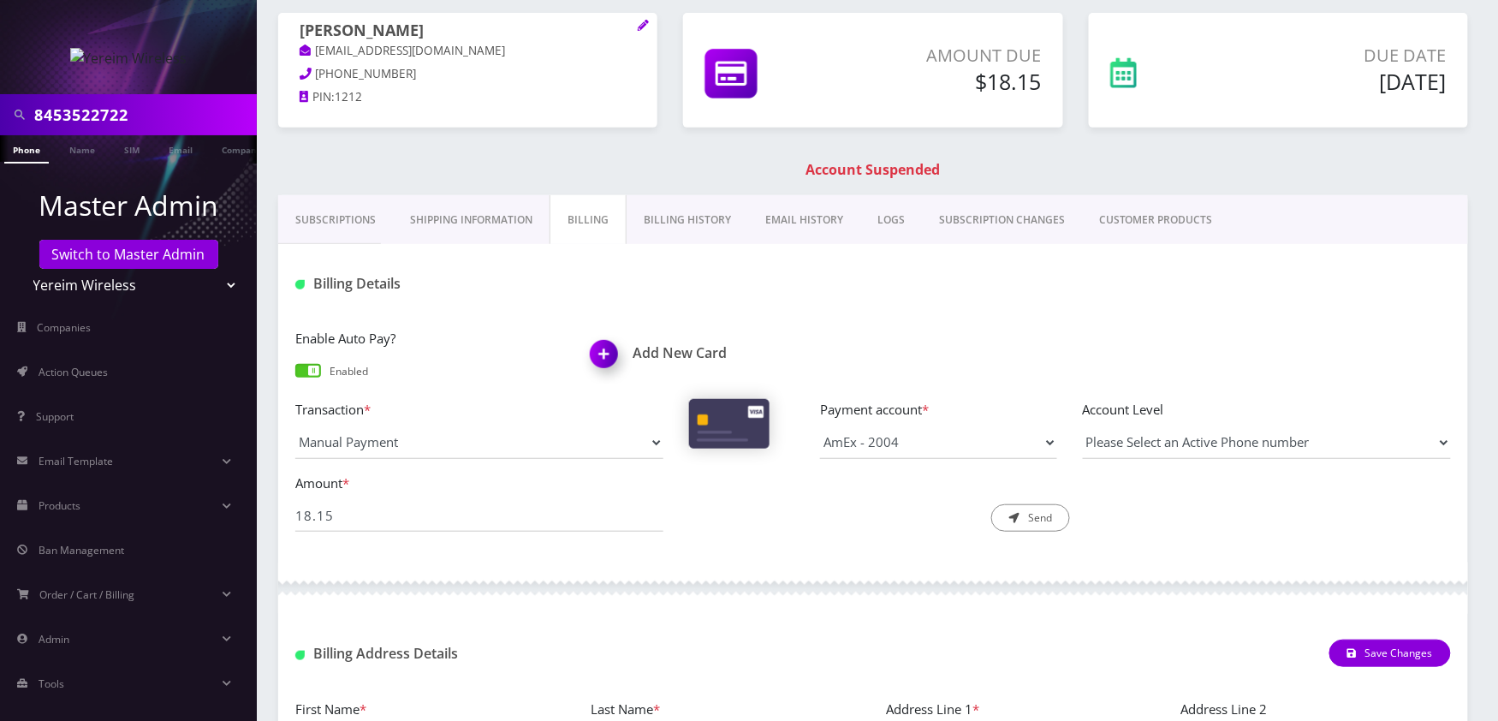
click at [27, 153] on link "Phone" at bounding box center [26, 149] width 44 height 28
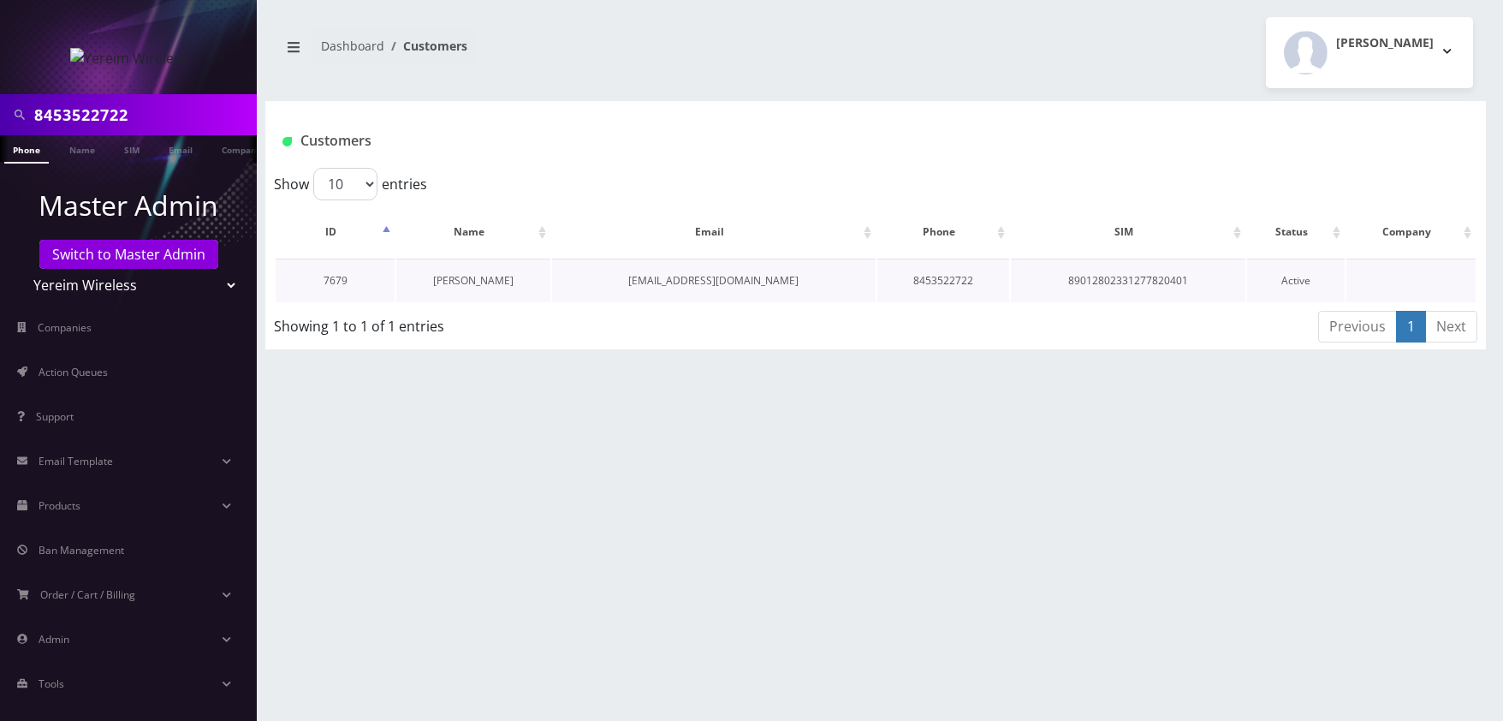
click at [478, 276] on link "[PERSON_NAME]" at bounding box center [473, 280] width 80 height 15
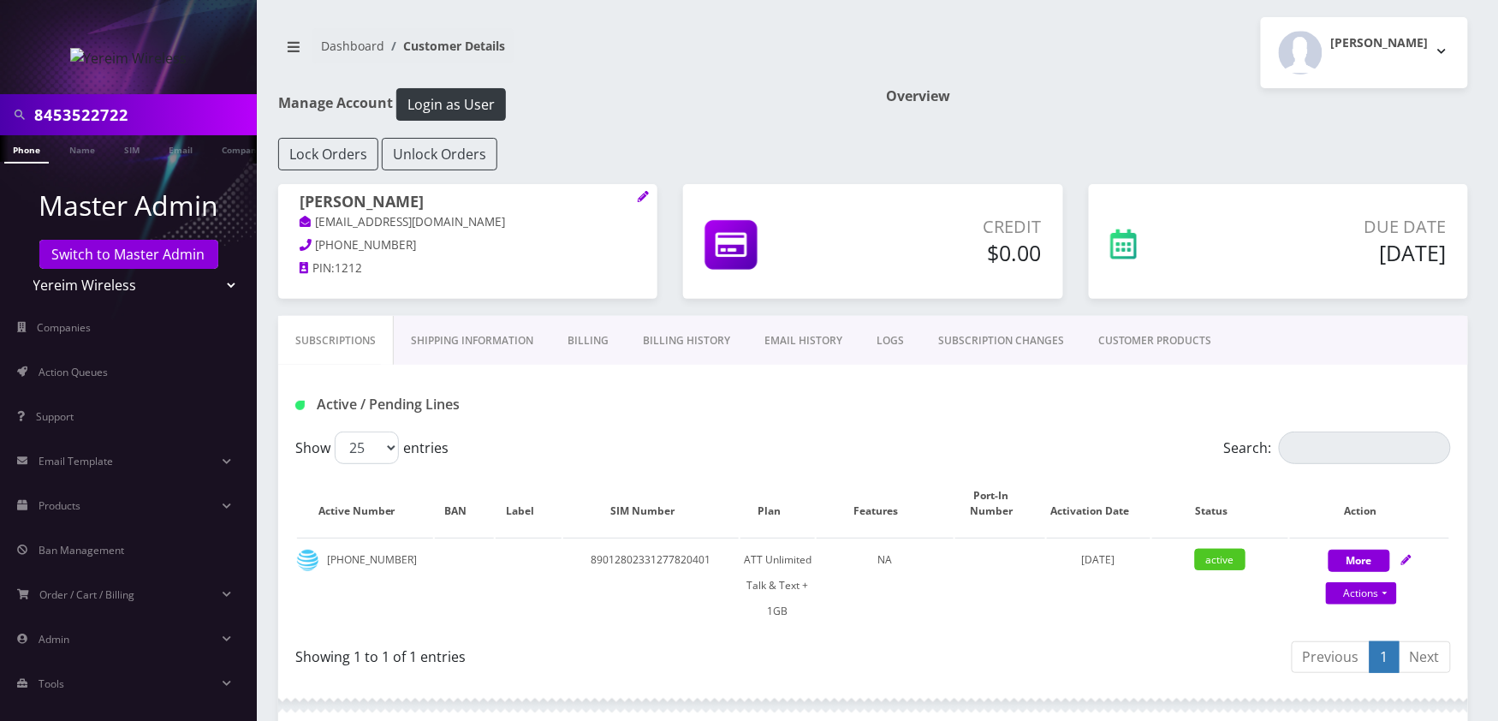
scroll to position [649, 0]
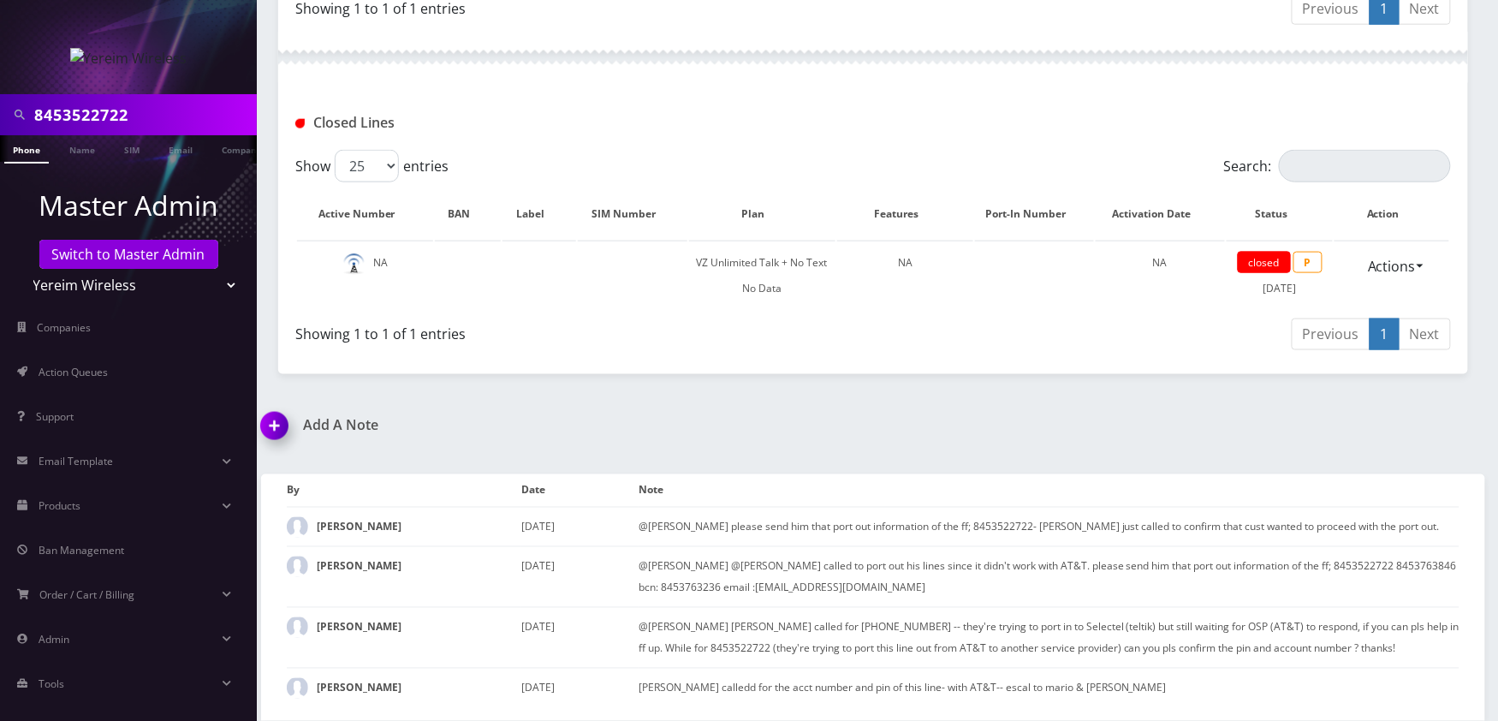
click at [270, 427] on img at bounding box center [277, 431] width 50 height 50
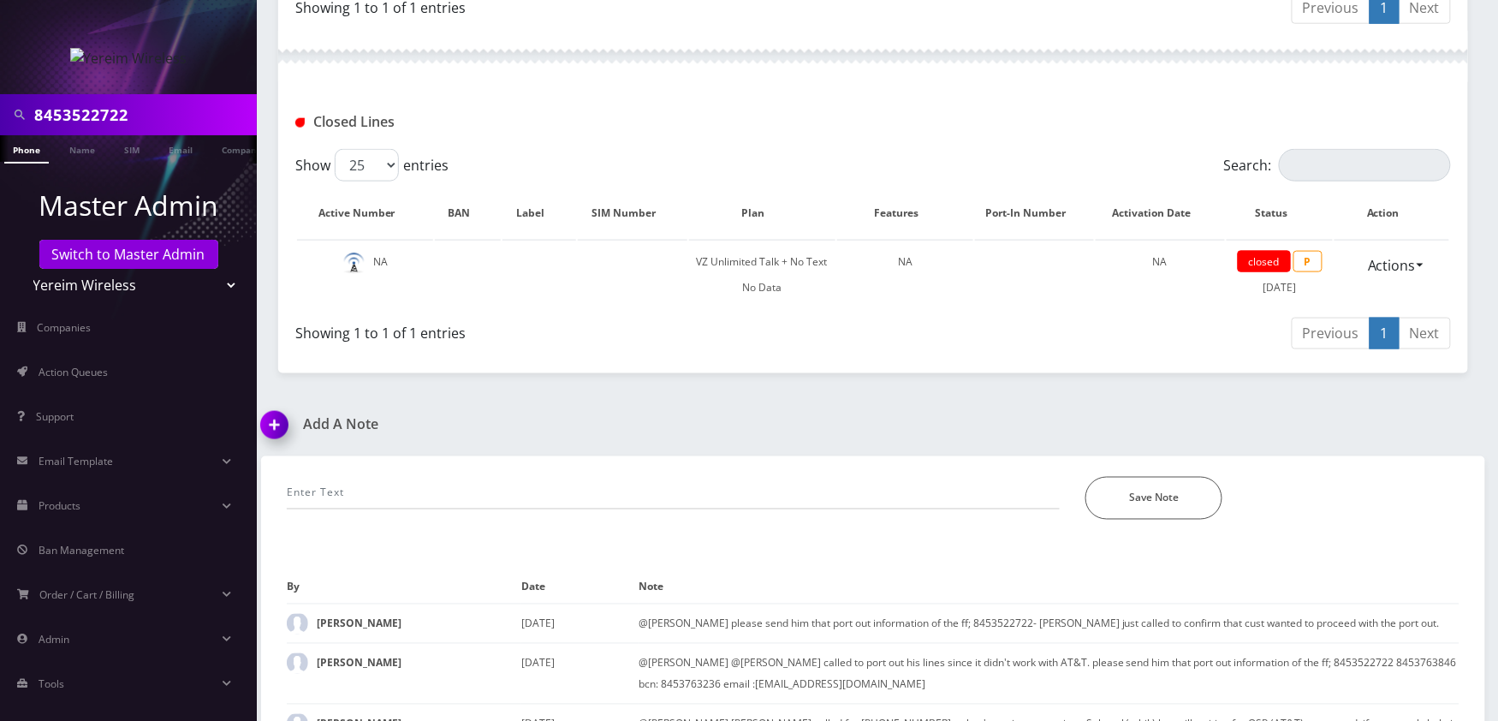
scroll to position [747, 0]
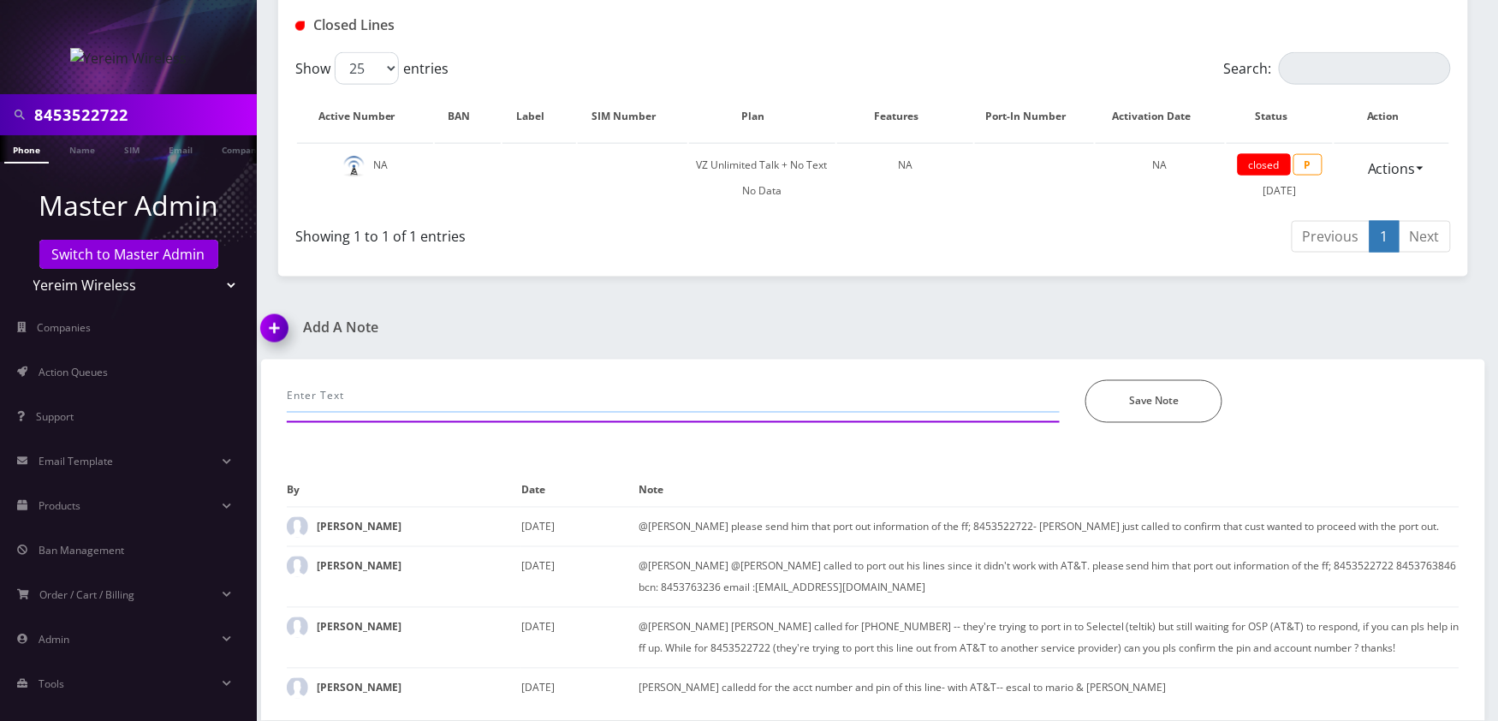
click at [493, 387] on input "text" at bounding box center [673, 396] width 773 height 33
type input "call-CC updated and charged $18.15. it's all good now. -jas"
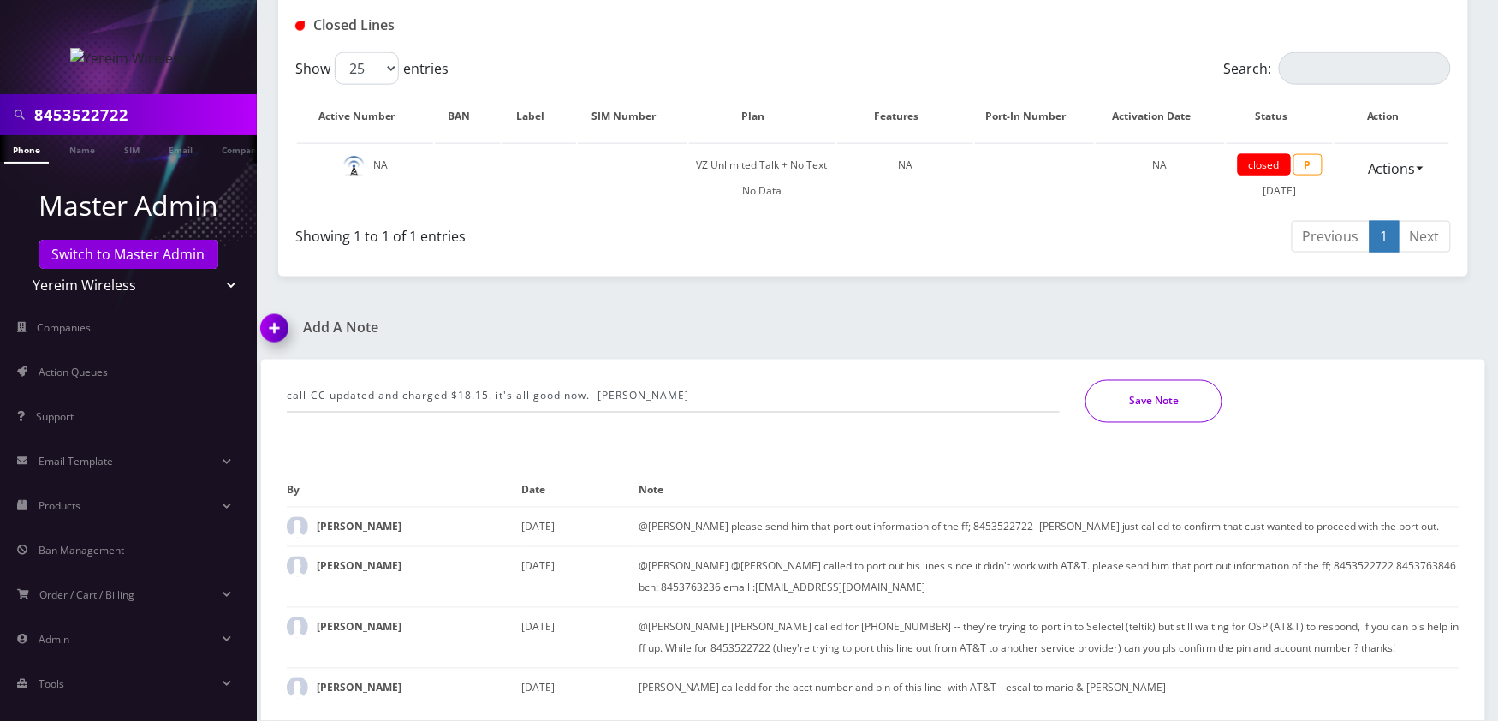
click at [1121, 411] on button "Save Note" at bounding box center [1153, 401] width 137 height 43
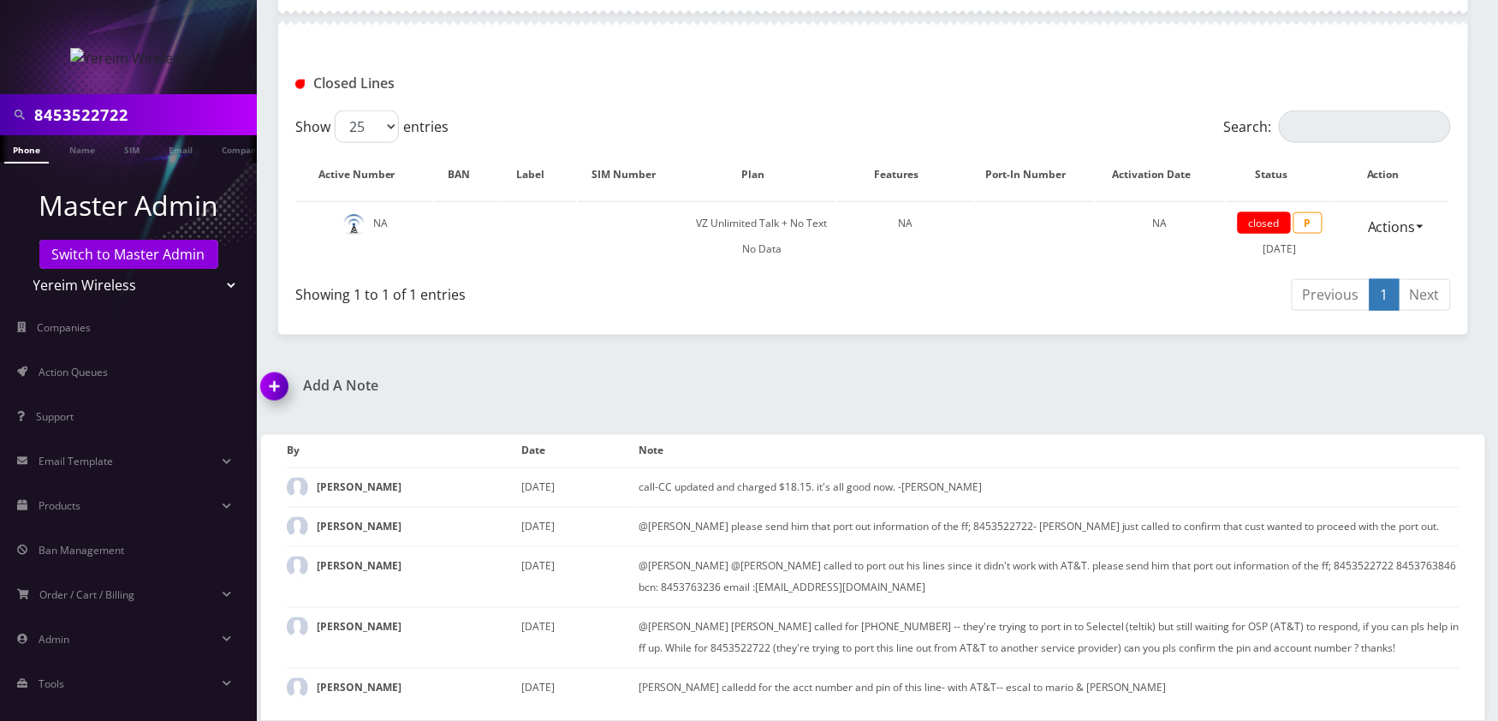
scroll to position [4, 0]
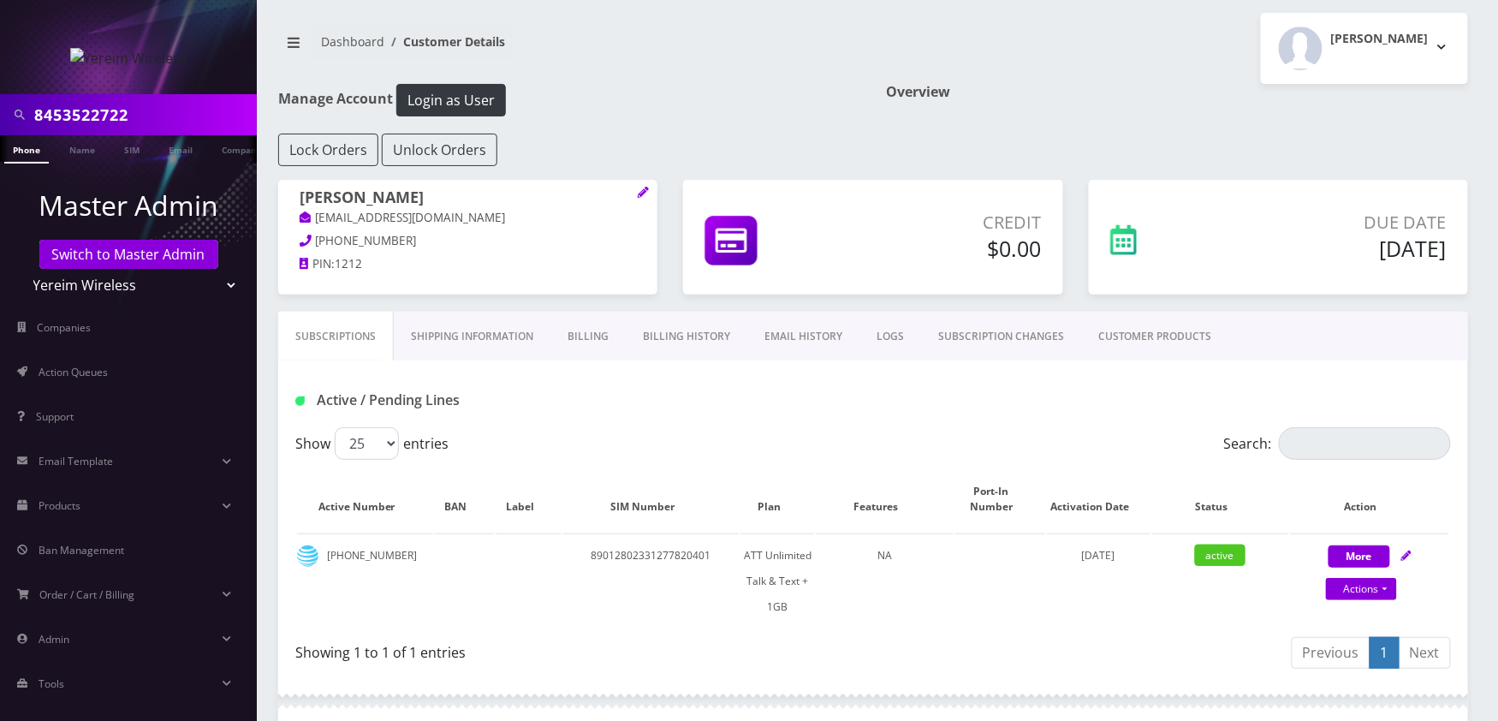
click at [175, 109] on input "8453522722" at bounding box center [143, 114] width 218 height 33
click at [24, 150] on link "Phone" at bounding box center [26, 149] width 44 height 28
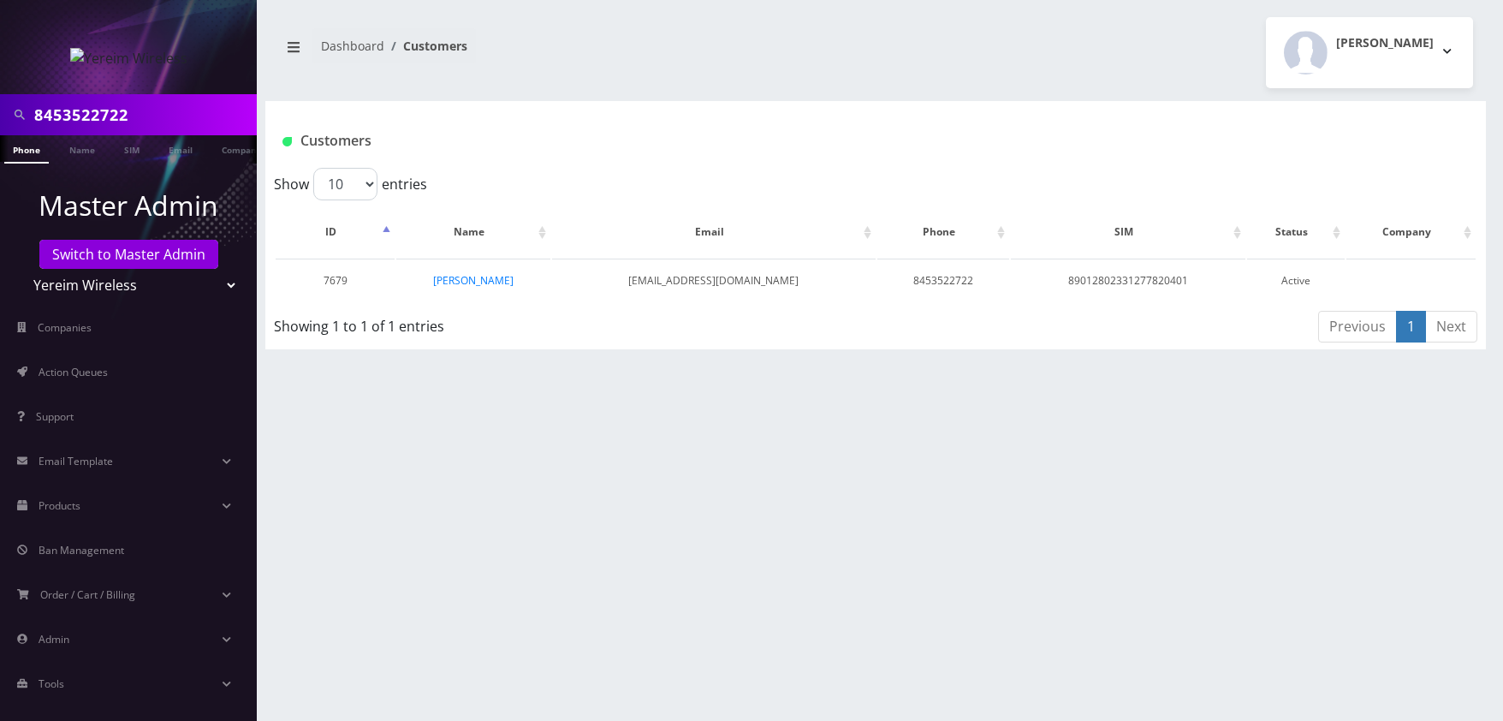
select select "23"
click at [20, 269] on select "Teltik Production My Link Mobile VennMobile Unlimited Advanced LTE [PERSON_NAME…" at bounding box center [129, 285] width 218 height 33
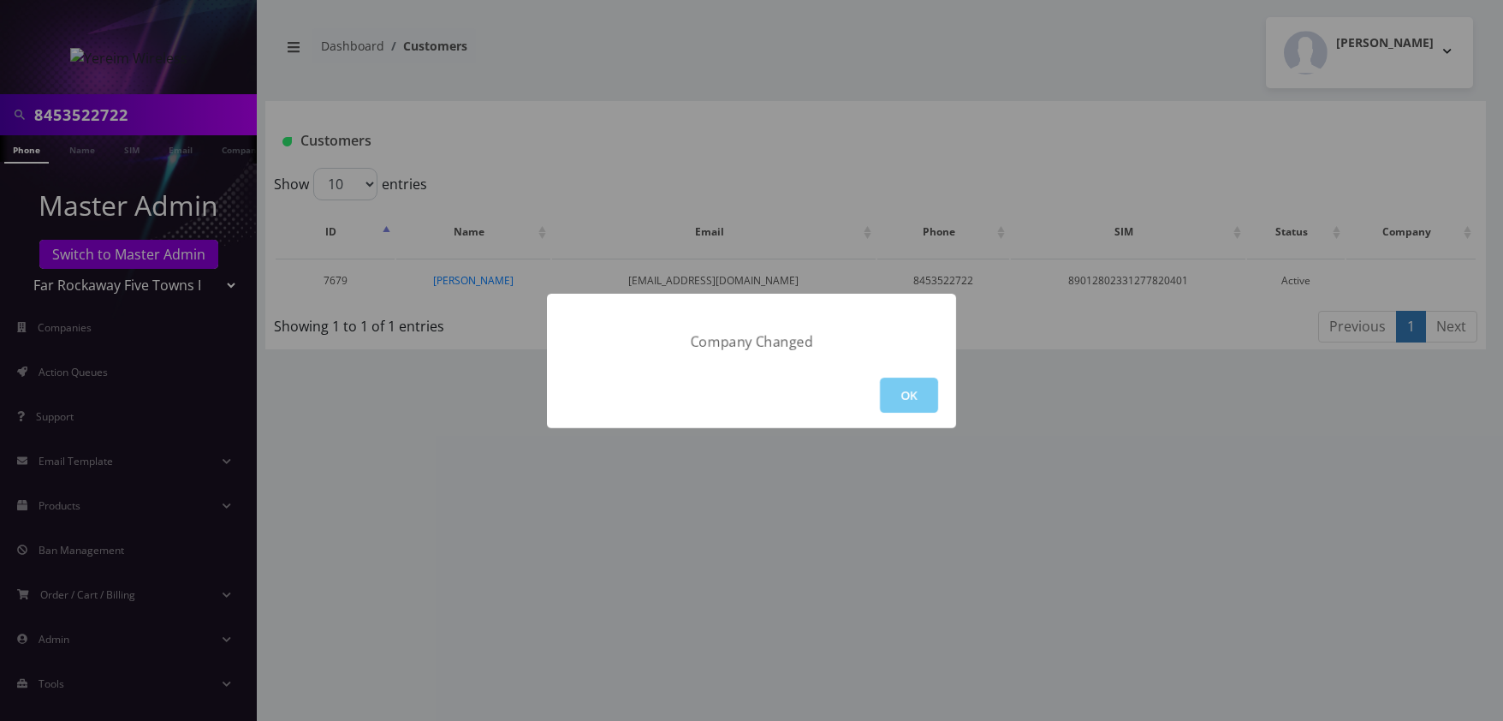
click at [902, 389] on button "OK" at bounding box center [909, 394] width 58 height 35
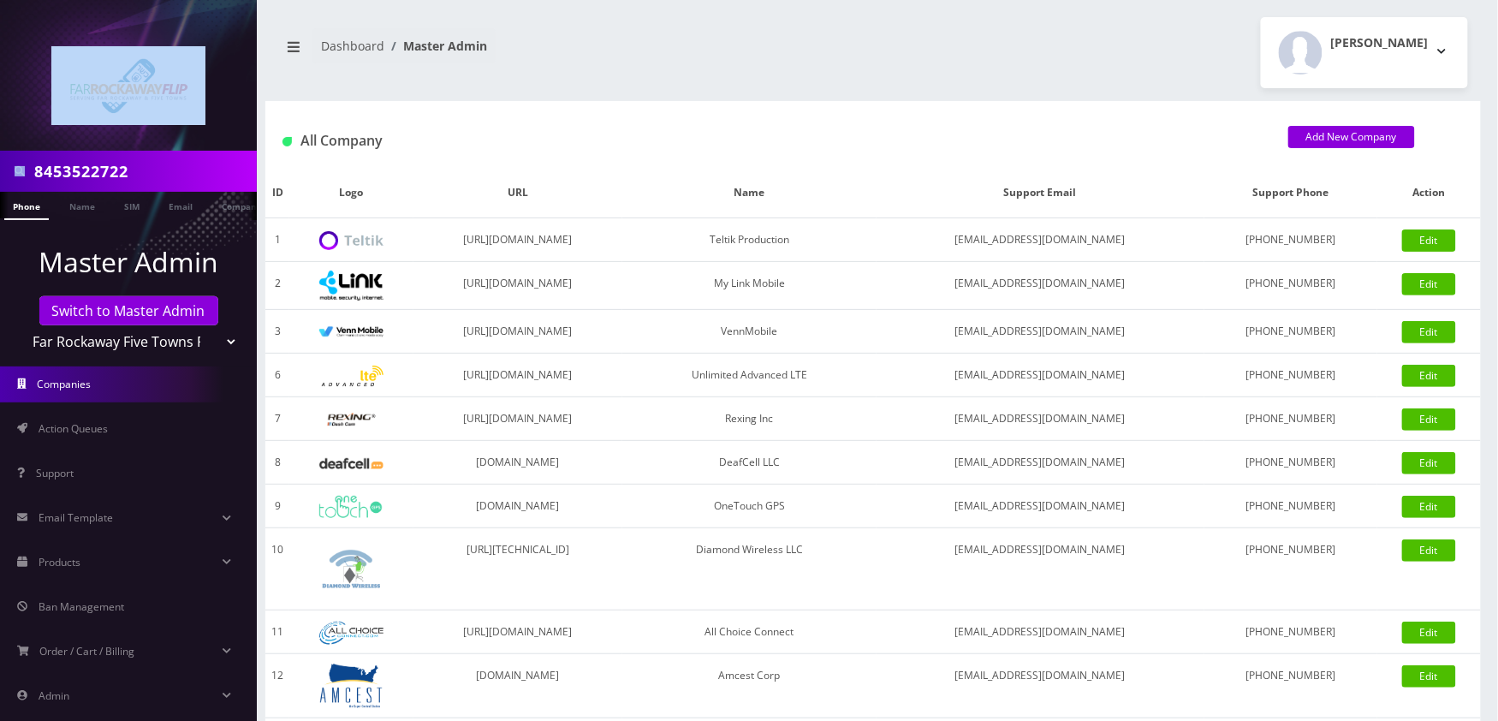
click at [183, 152] on nav "8453522722 Phone Name SIM Email Company Customer Master Admin Switch to Master …" at bounding box center [128, 360] width 257 height 721
click at [186, 157] on input "8453522722" at bounding box center [143, 171] width 218 height 33
click at [185, 176] on input "8453522722" at bounding box center [143, 171] width 218 height 33
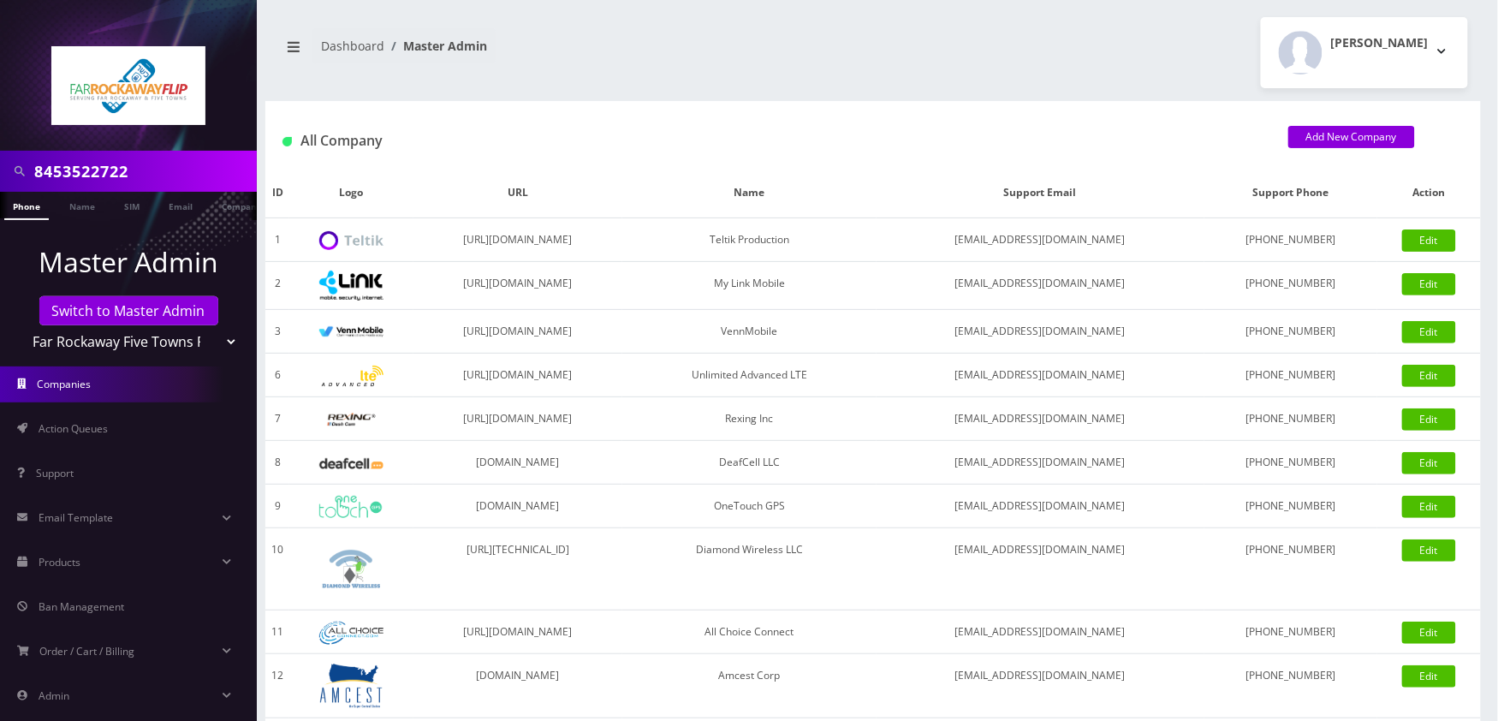
click at [185, 174] on input "8453522722" at bounding box center [143, 171] width 218 height 33
paste input "3477514755"
type input "3477514755"
click at [28, 208] on link "Phone" at bounding box center [26, 206] width 44 height 28
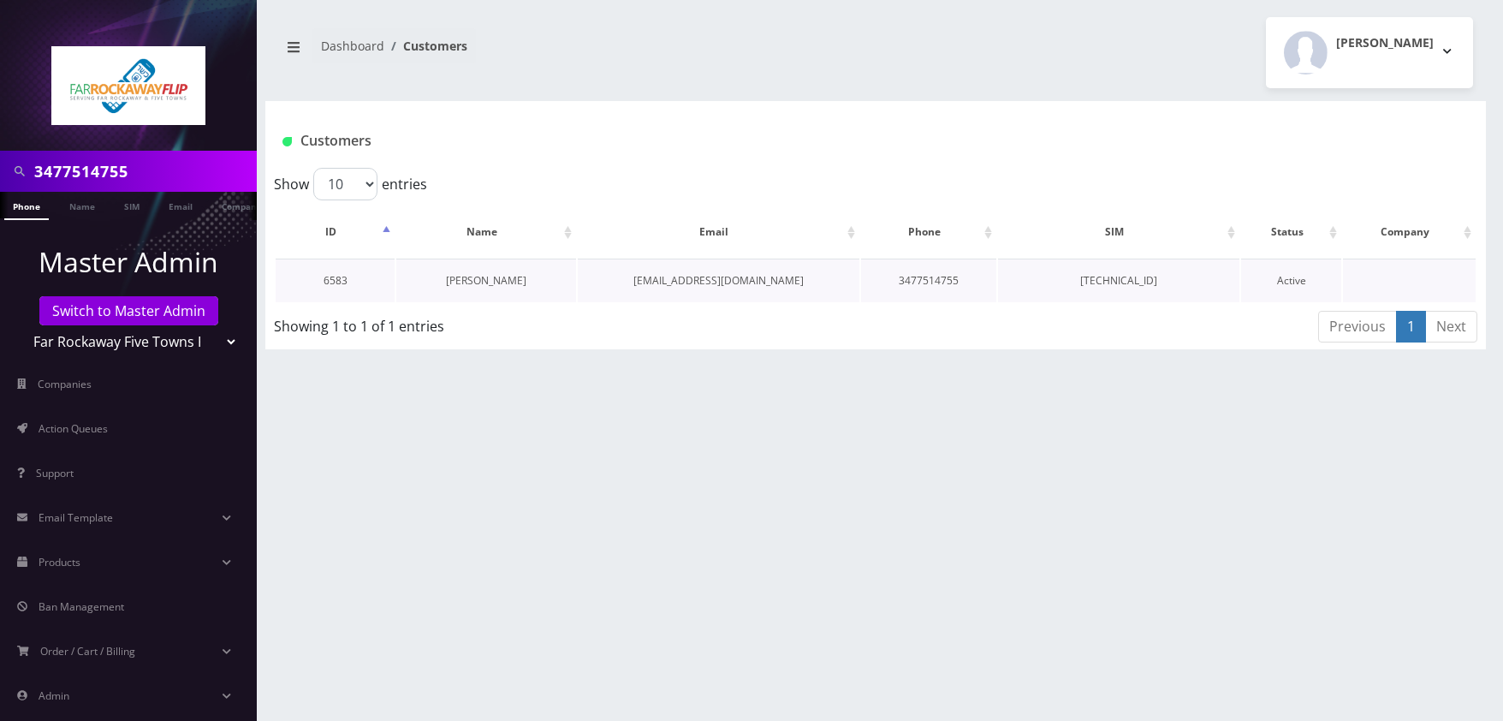
click at [471, 276] on link "[PERSON_NAME]" at bounding box center [486, 280] width 80 height 15
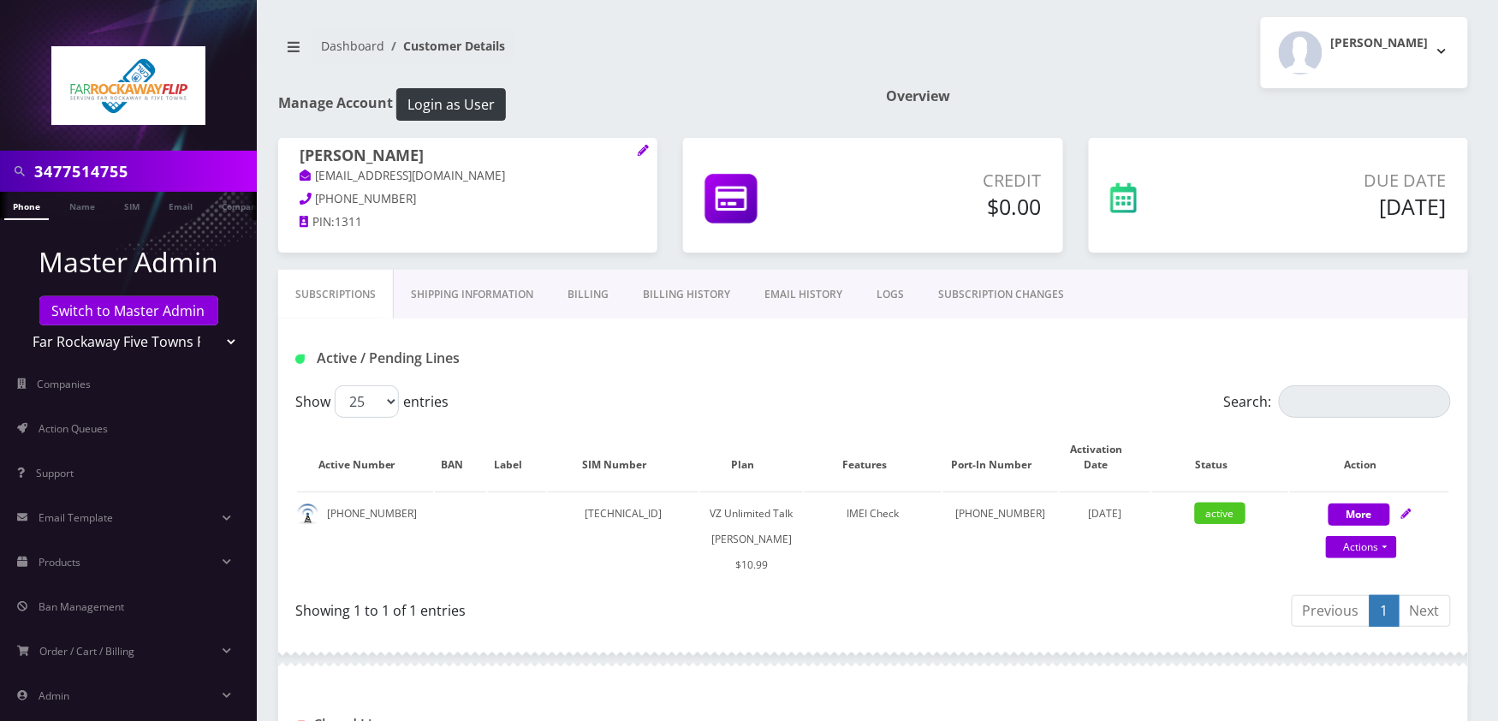
click at [592, 293] on link "Billing" at bounding box center [587, 295] width 75 height 50
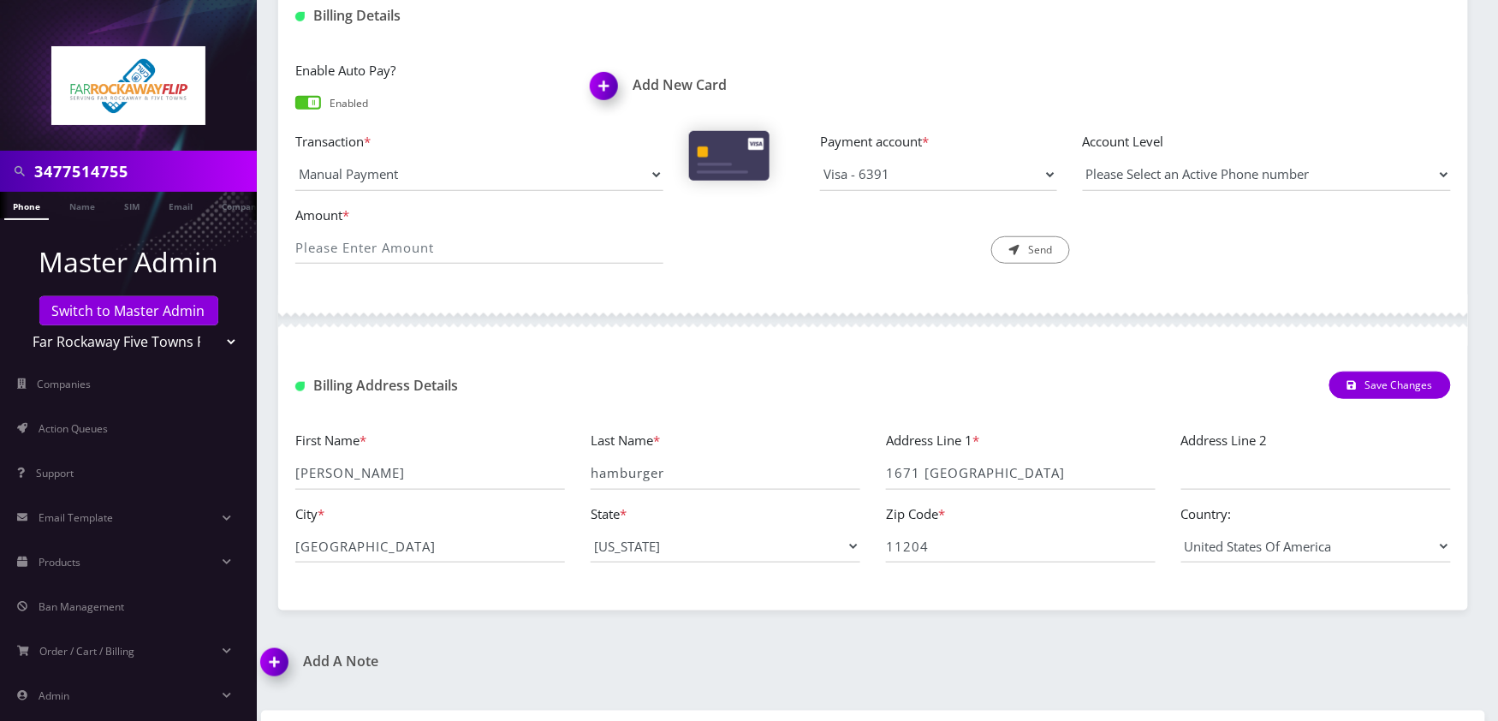
scroll to position [171, 0]
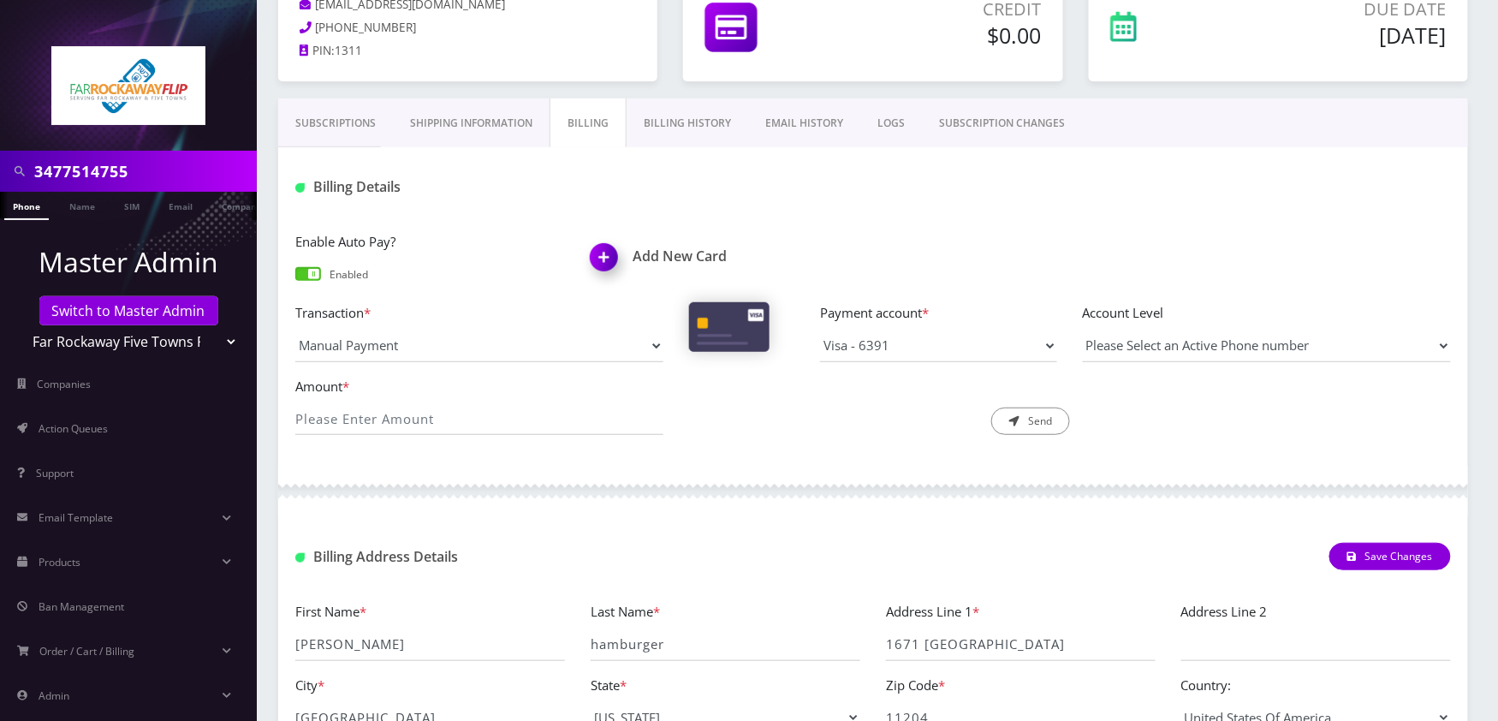
click at [697, 122] on link "Billing History" at bounding box center [687, 123] width 122 height 50
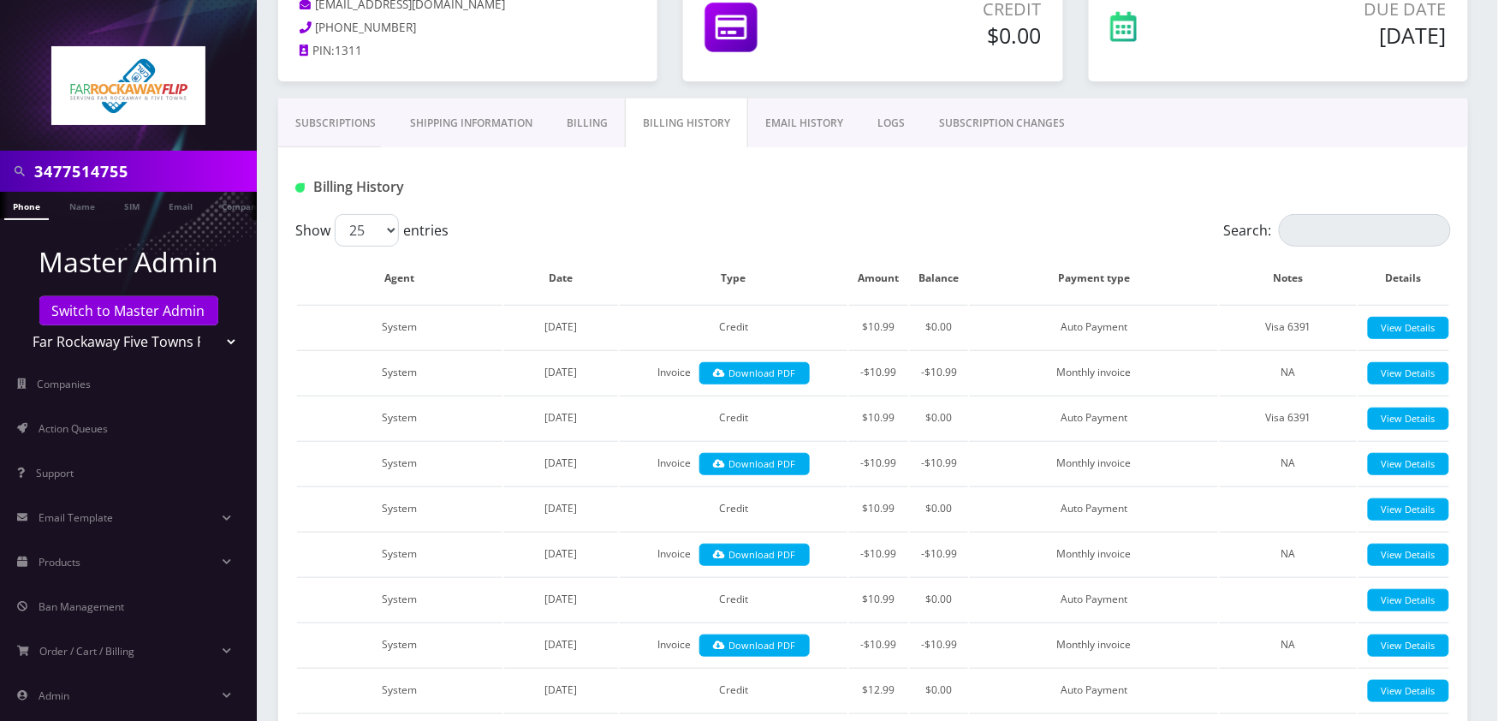
drag, startPoint x: 358, startPoint y: 126, endPoint x: 462, endPoint y: 164, distance: 111.3
click at [358, 125] on link "Subscriptions" at bounding box center [335, 123] width 115 height 50
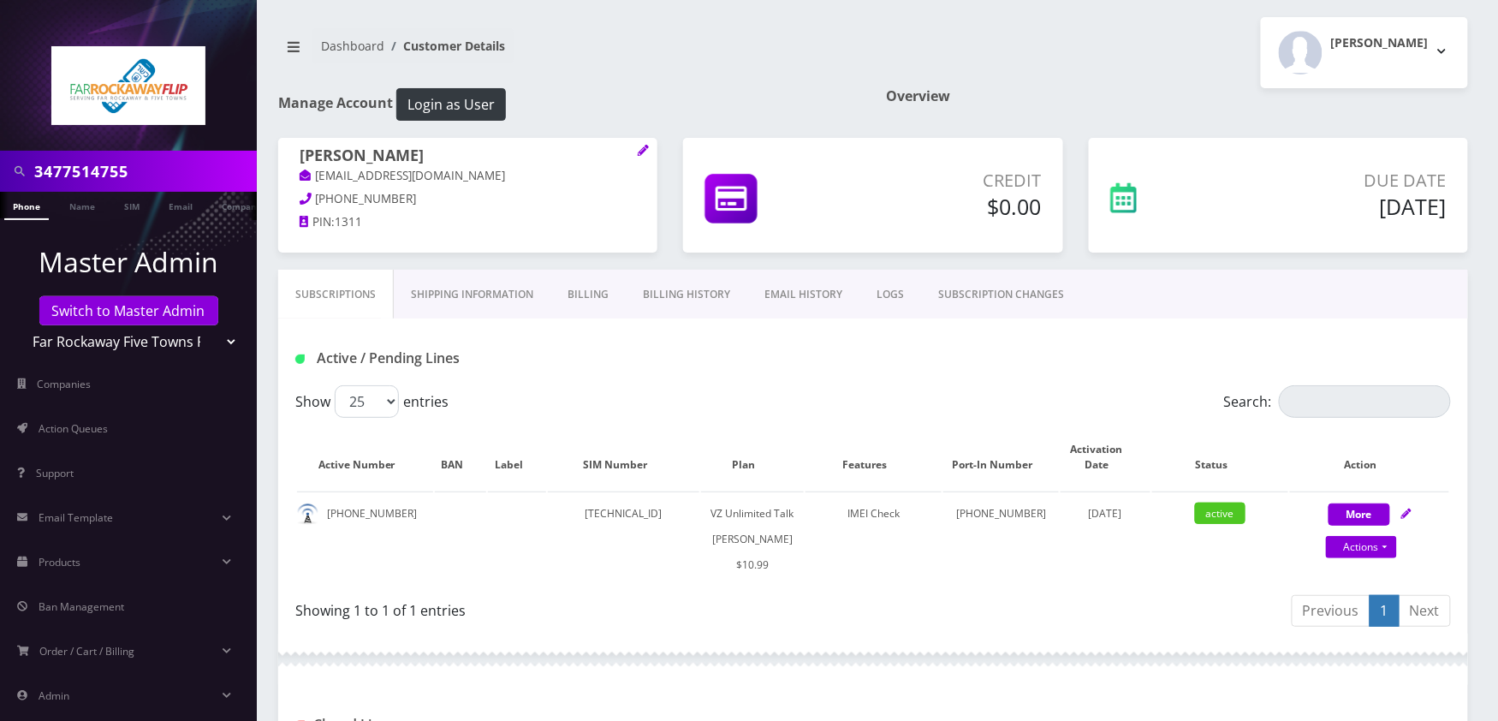
scroll to position [682, 0]
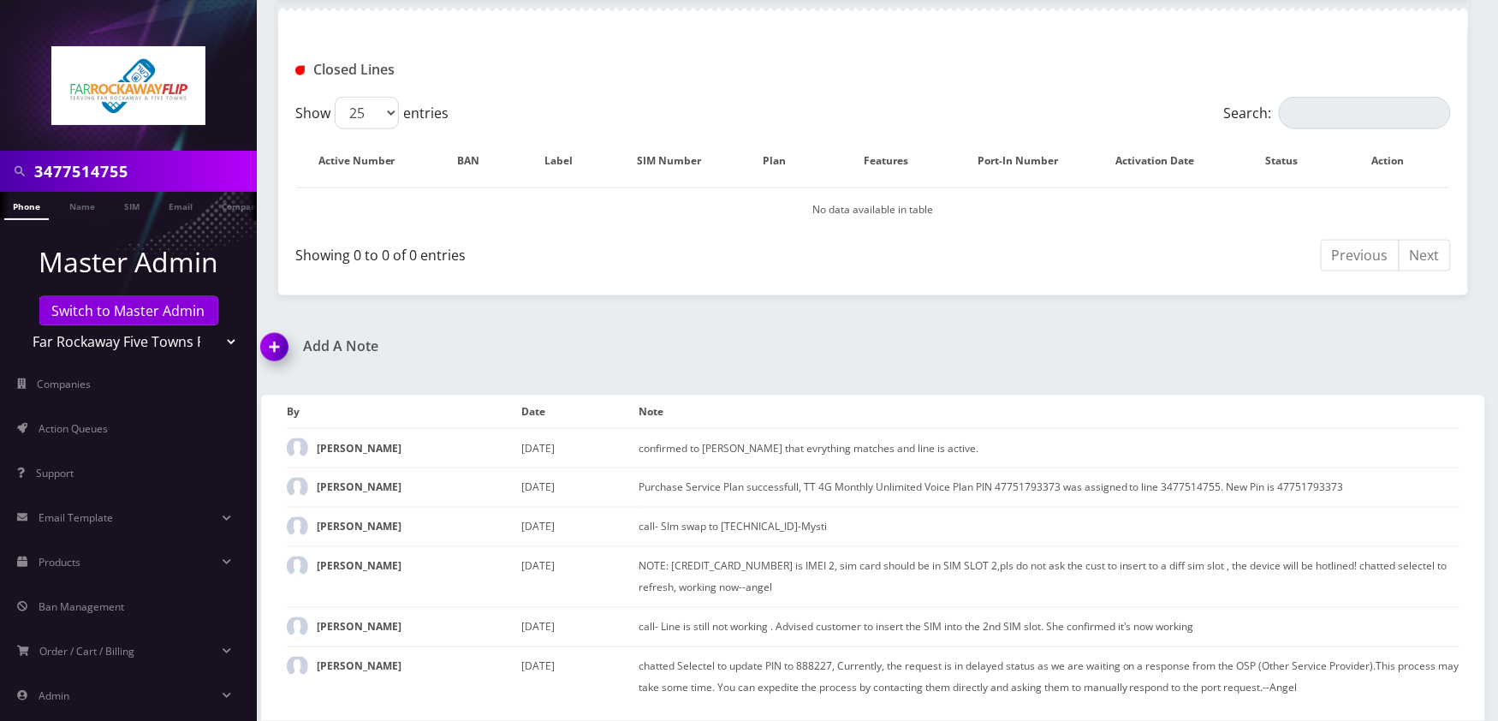
click at [288, 345] on img at bounding box center [277, 353] width 50 height 50
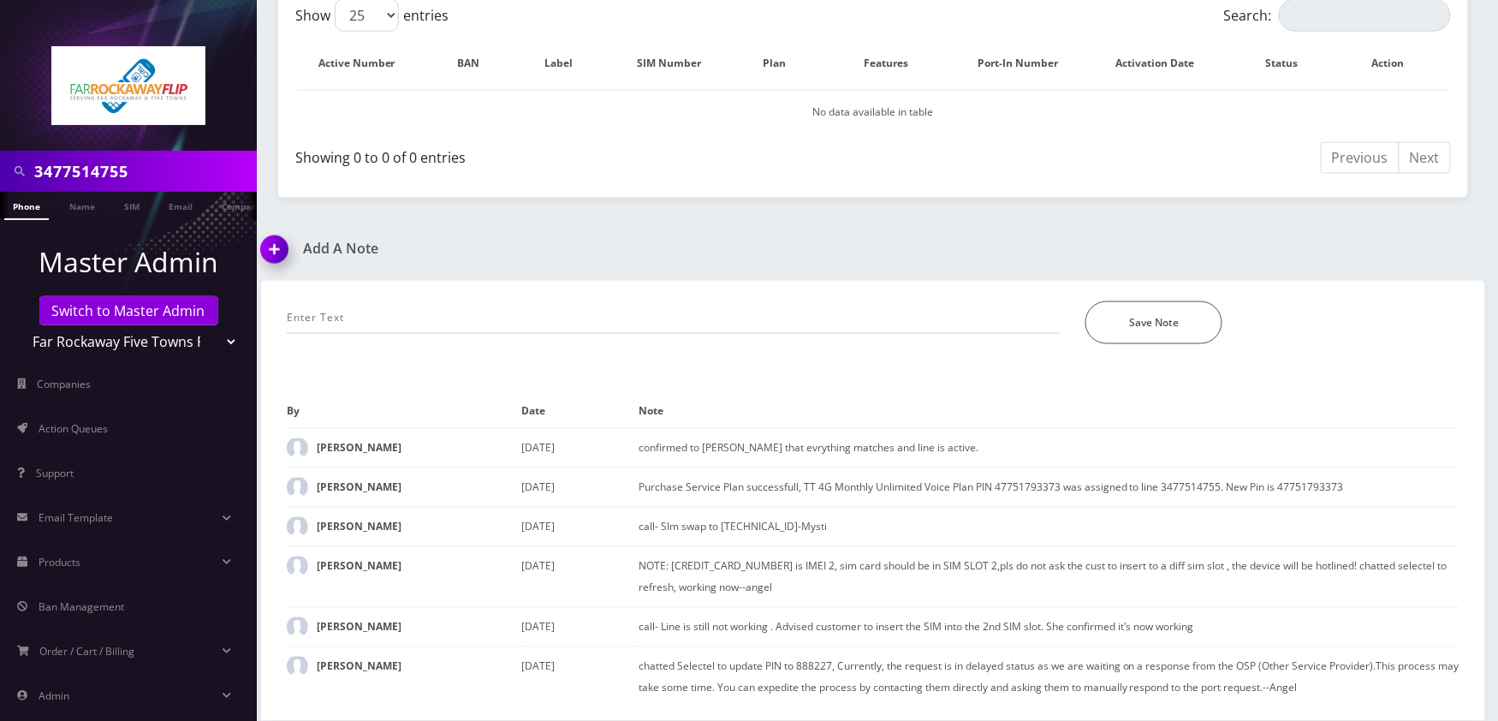
drag, startPoint x: 466, startPoint y: 214, endPoint x: 469, endPoint y: 243, distance: 29.3
click at [520, 294] on div "*Please Enter Note Save Note" at bounding box center [873, 312] width 1198 height 63
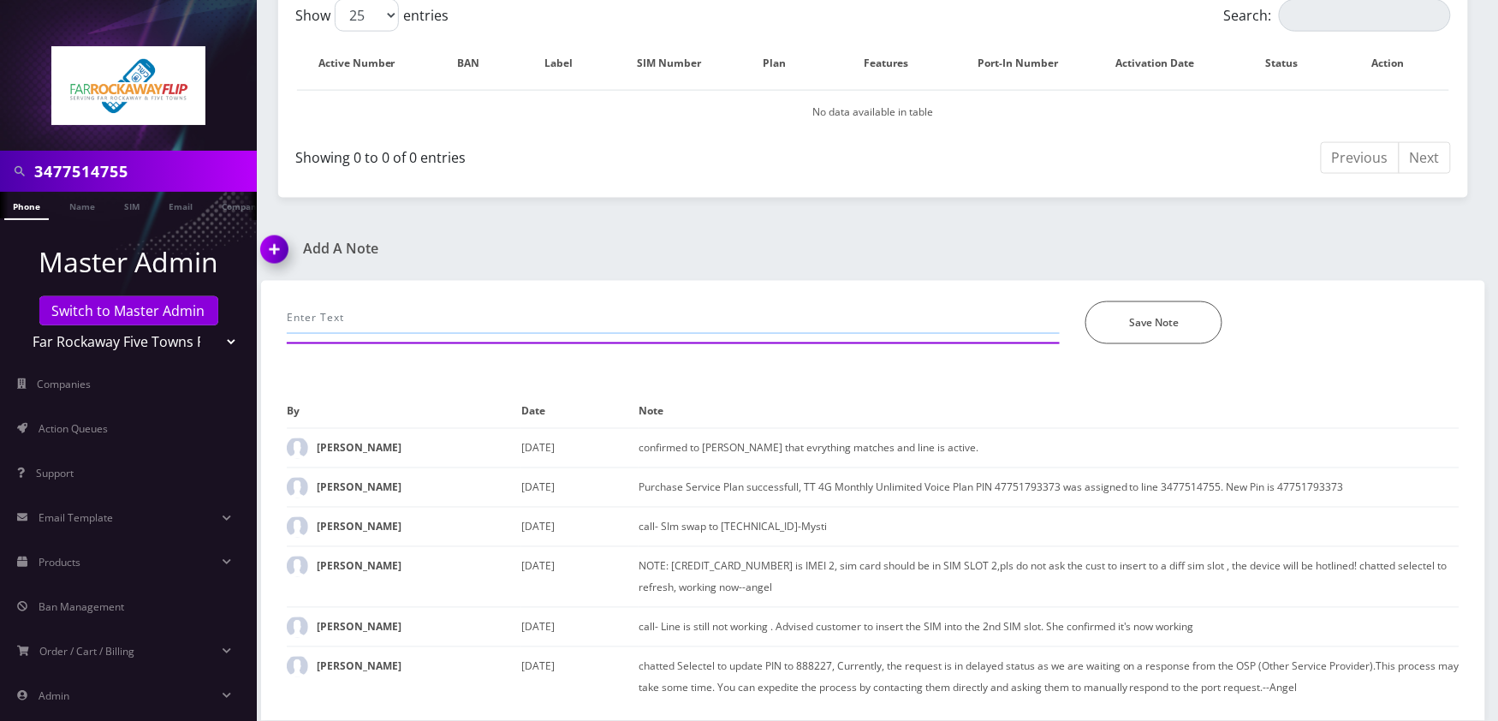
click at [559, 303] on input "text" at bounding box center [673, 317] width 773 height 33
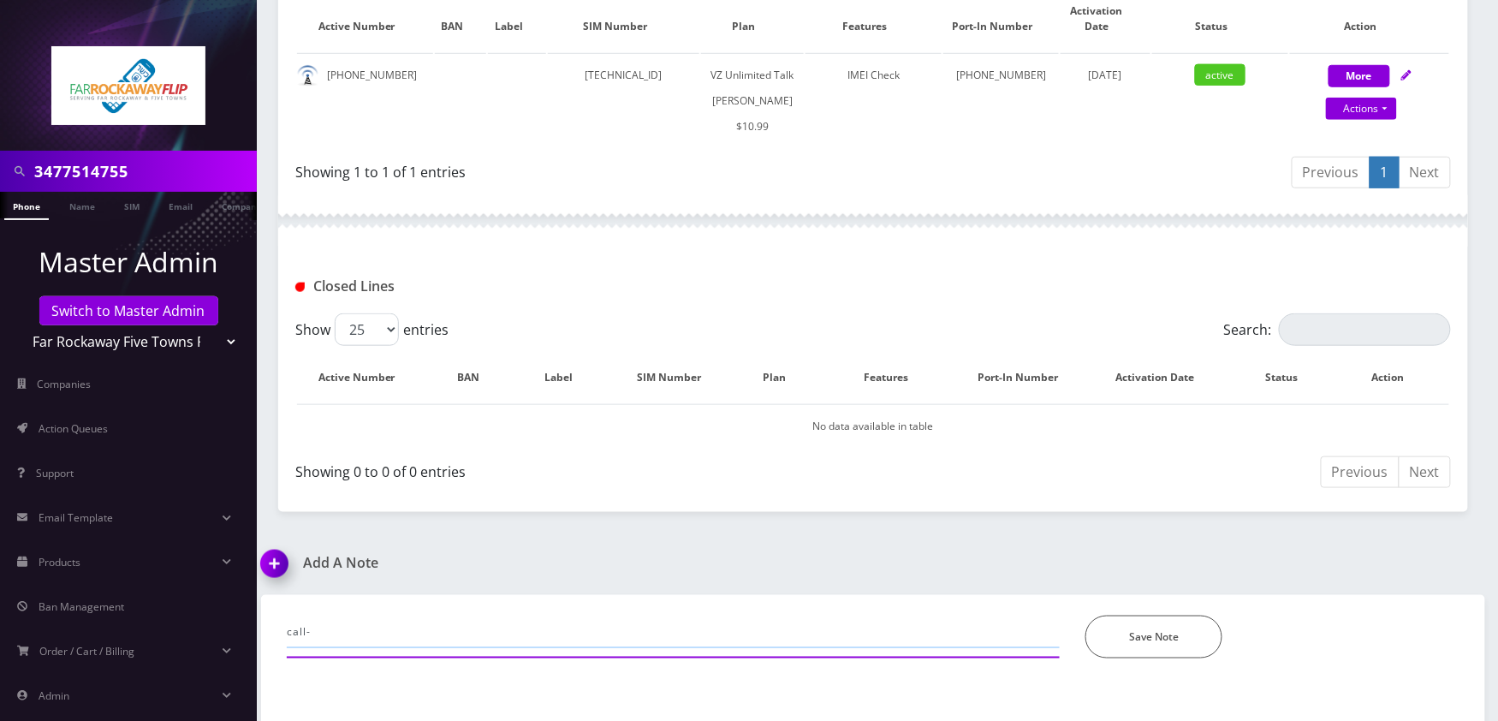
scroll to position [609, 0]
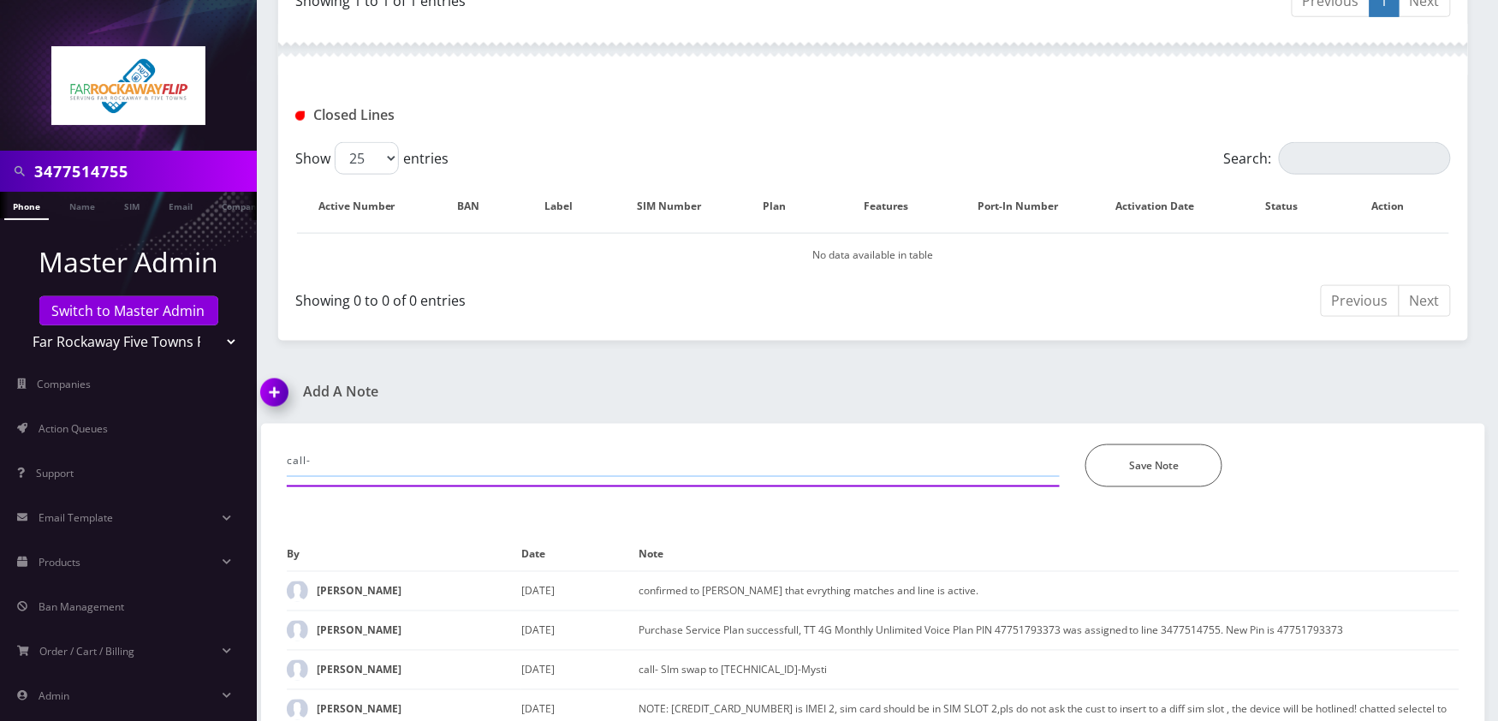
click at [553, 477] on input "call-" at bounding box center [673, 460] width 773 height 33
drag, startPoint x: 383, startPoint y: 478, endPoint x: 371, endPoint y: 493, distance: 19.5
click at [371, 477] on input "call-un" at bounding box center [673, 460] width 773 height 33
click at [368, 477] on input "call-un" at bounding box center [673, 460] width 773 height 33
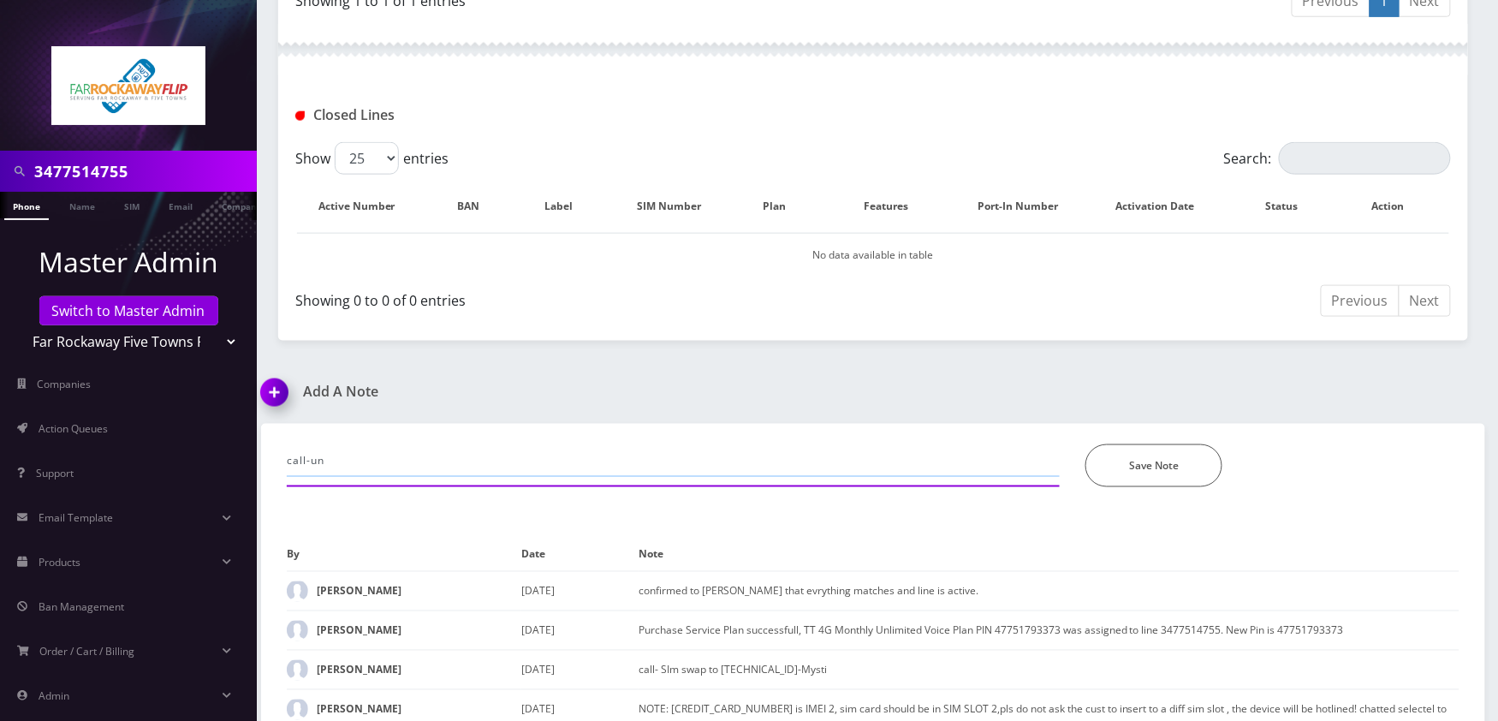
click at [365, 477] on input "call-un" at bounding box center [673, 460] width 773 height 33
click at [365, 477] on input "call-una" at bounding box center [673, 460] width 773 height 33
type input "call-unable to make calls, add service plan. its updated and working now- [PERS…"
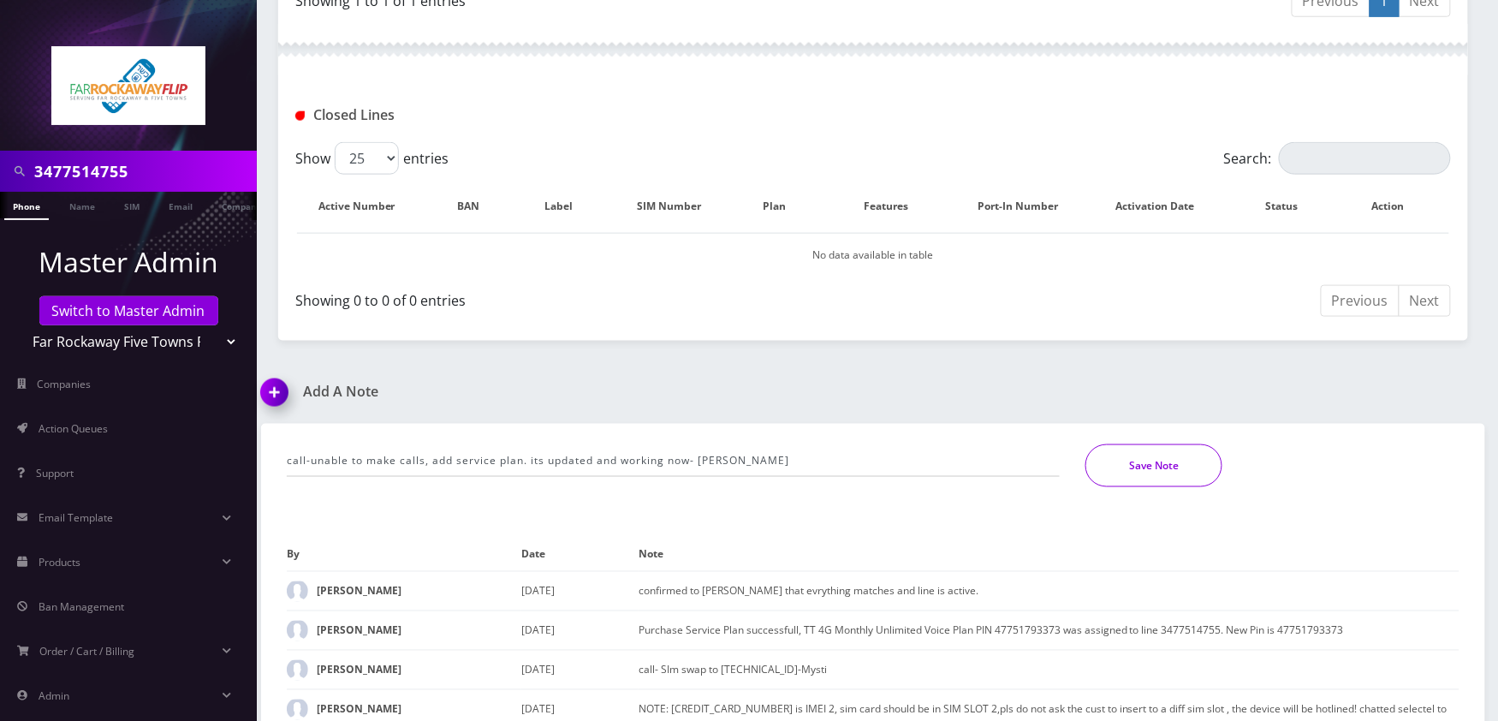
click at [1141, 487] on button "Save Note" at bounding box center [1153, 465] width 137 height 43
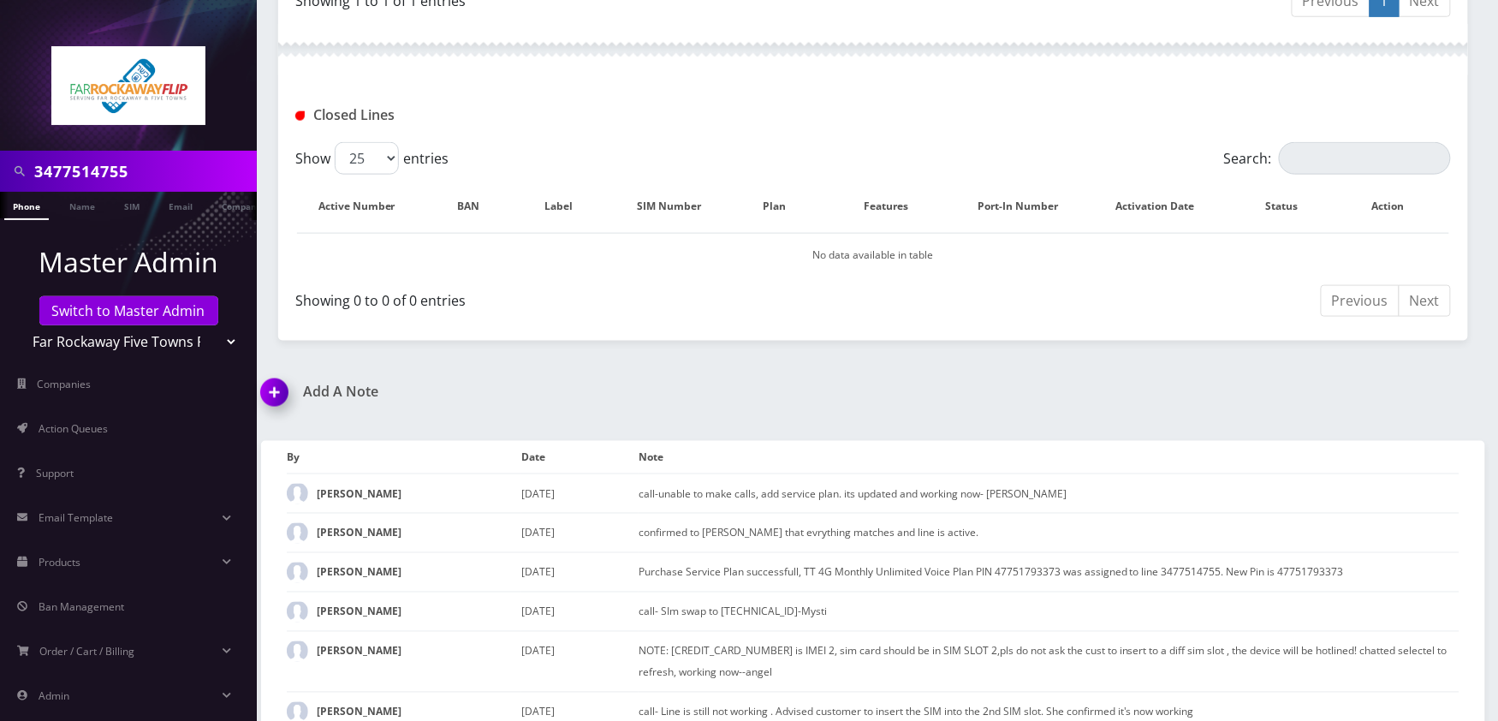
scroll to position [0, 0]
